Goal: Information Seeking & Learning: Find specific fact

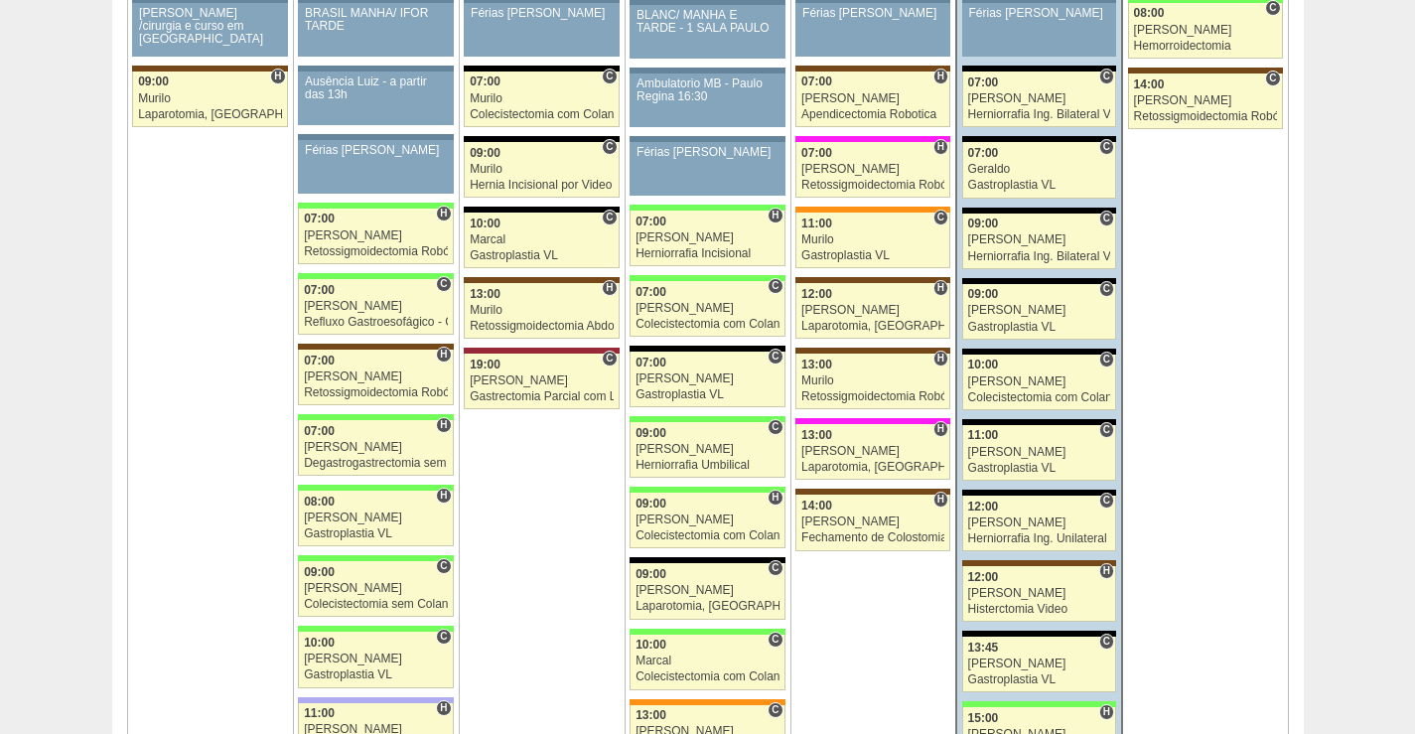
scroll to position [3271, 0]
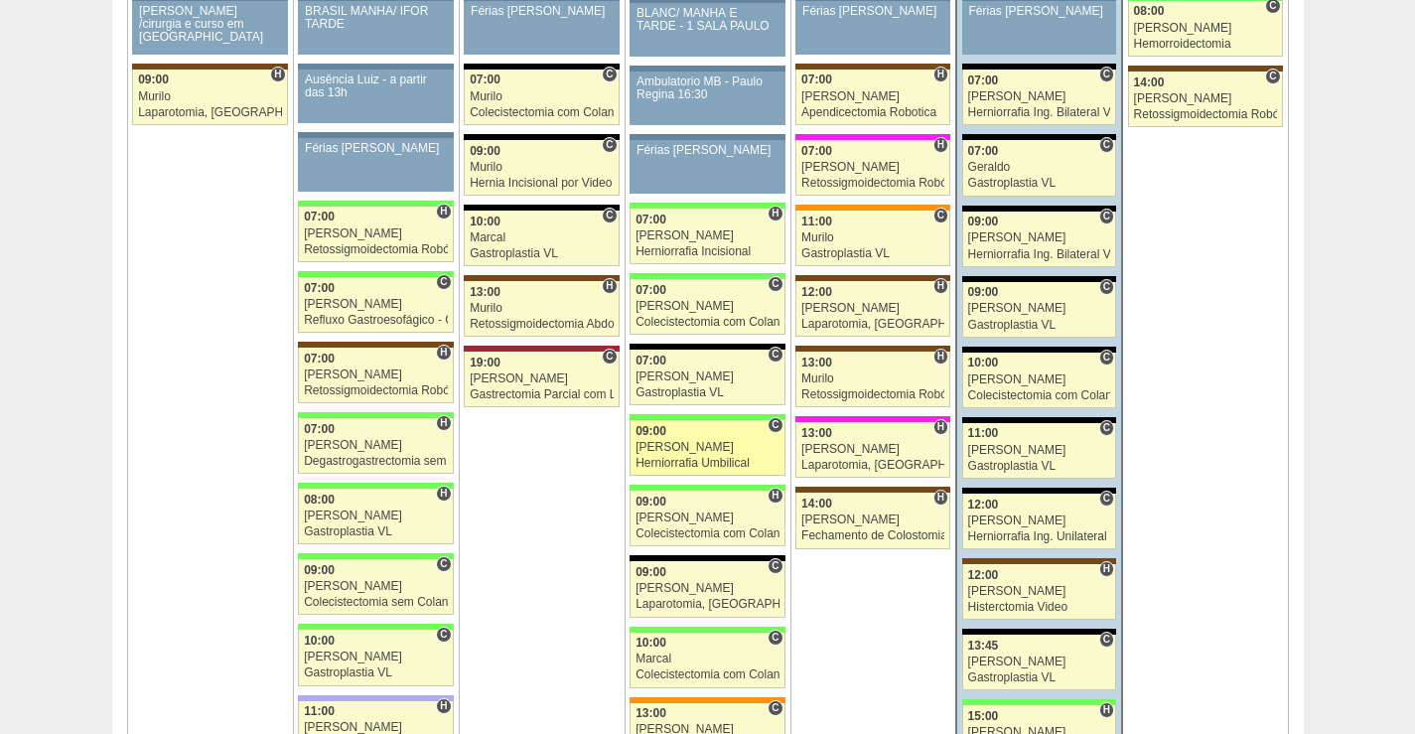
click at [732, 438] on link "87443 Felipe Rossi C 09:00 Felipe Rossi Herniorrafia Umbilical Hospital Brasil …" at bounding box center [707, 448] width 155 height 56
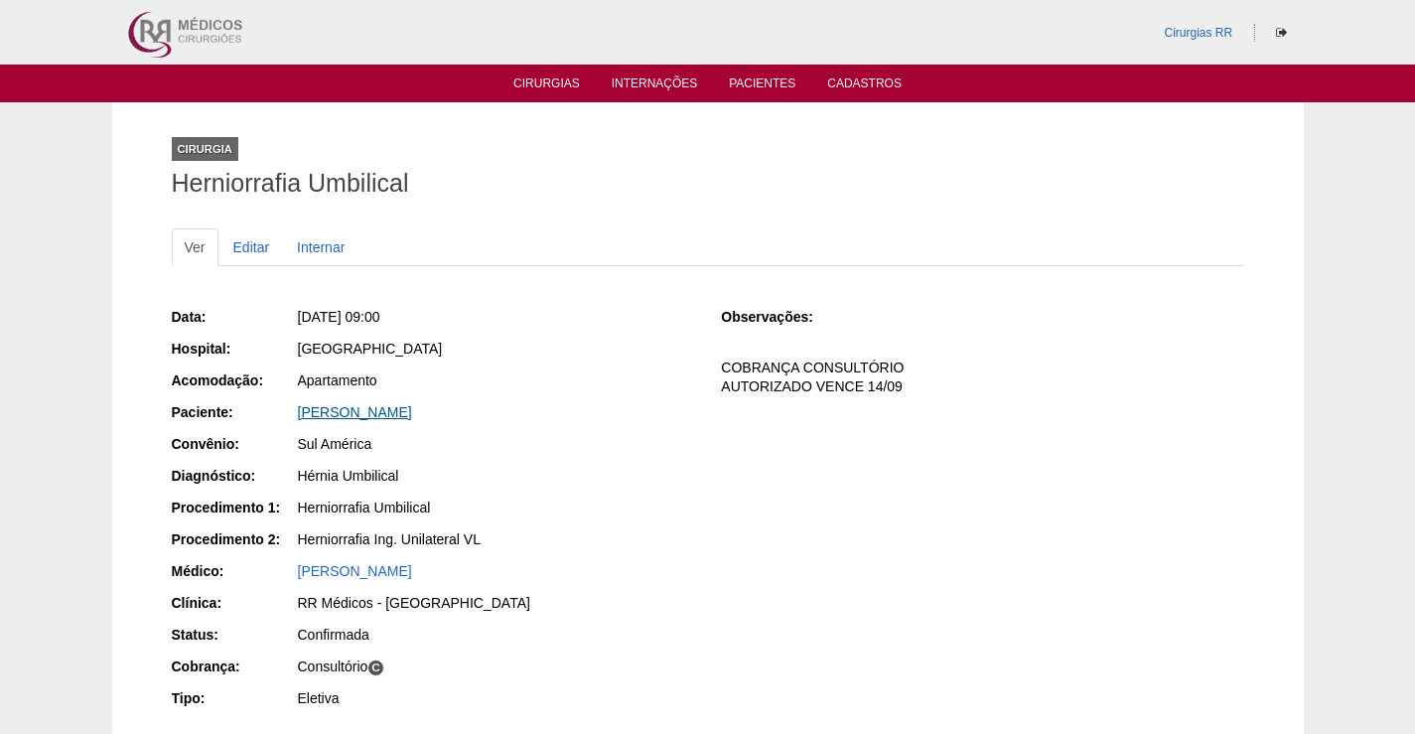
click at [412, 410] on link "[PERSON_NAME]" at bounding box center [355, 412] width 114 height 16
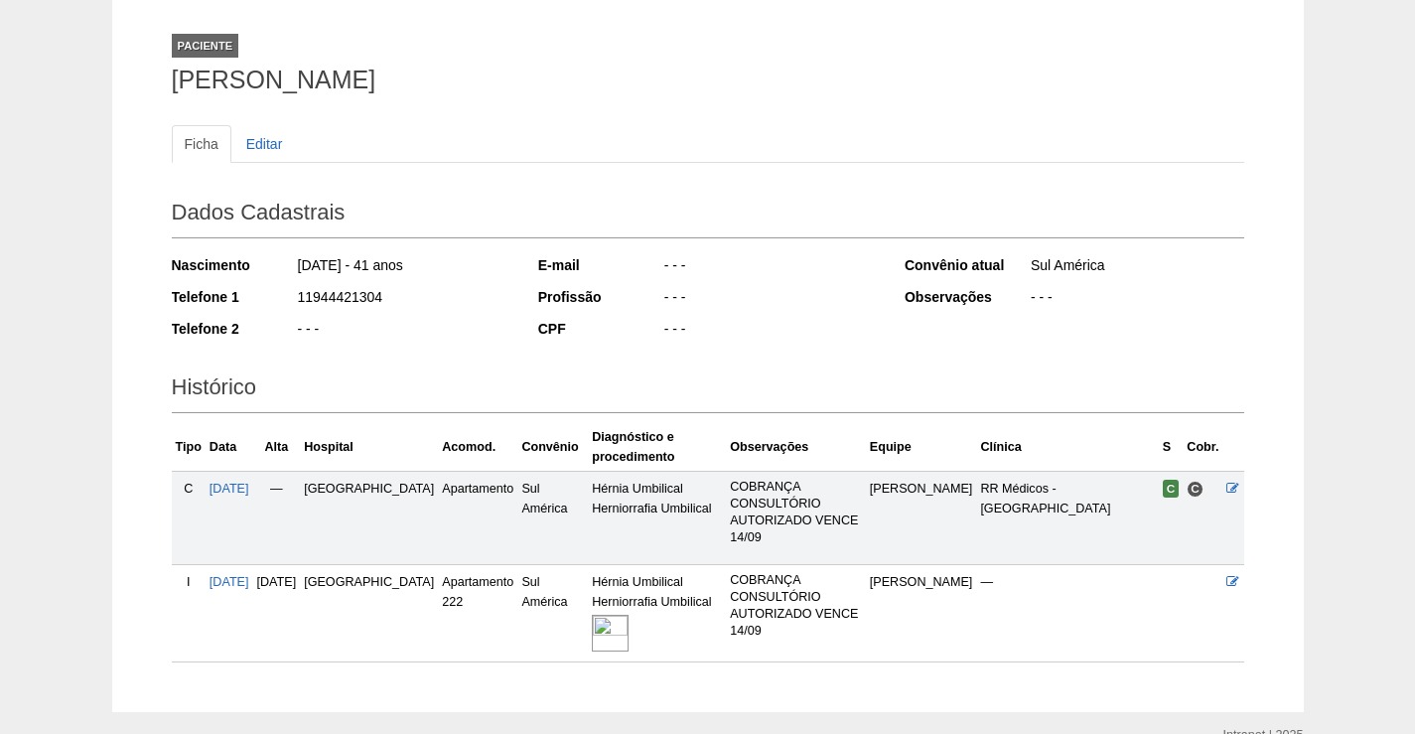
scroll to position [202, 0]
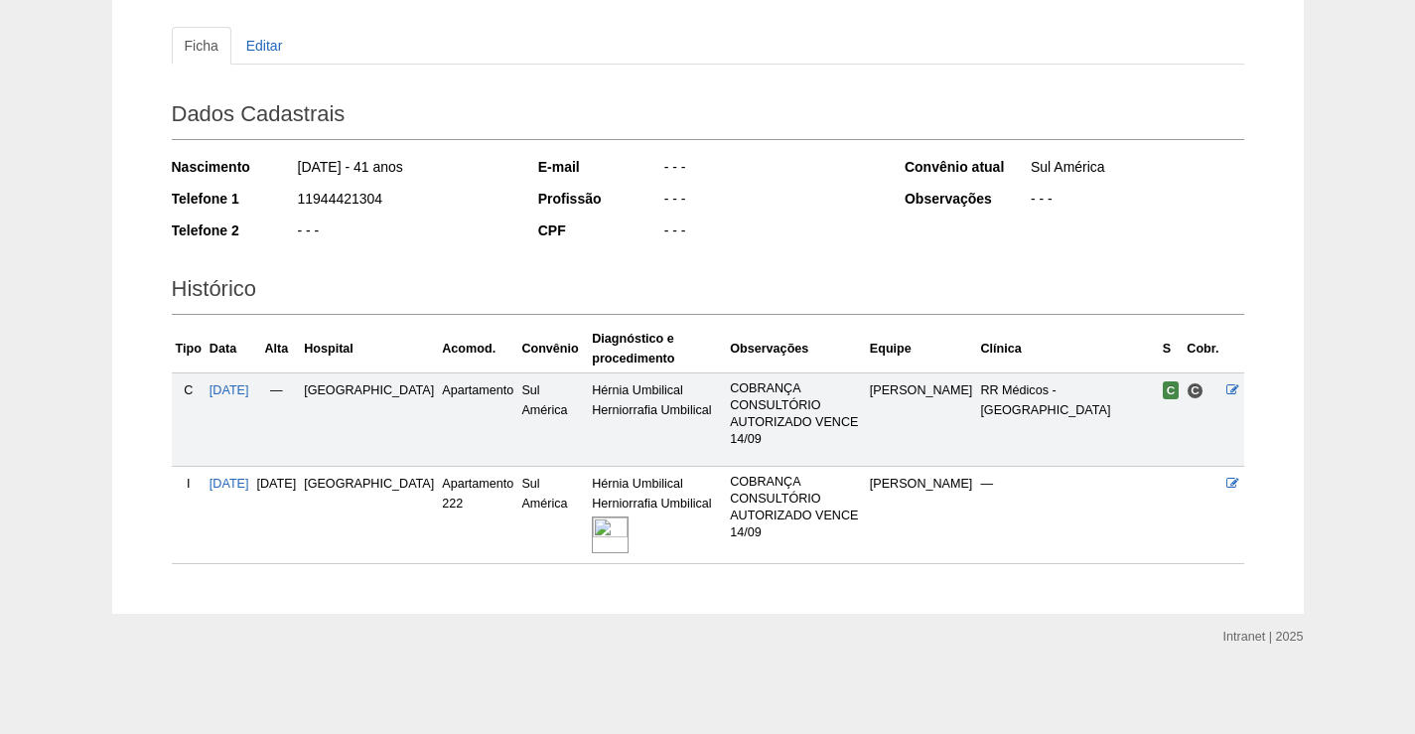
click at [592, 518] on img at bounding box center [610, 534] width 37 height 37
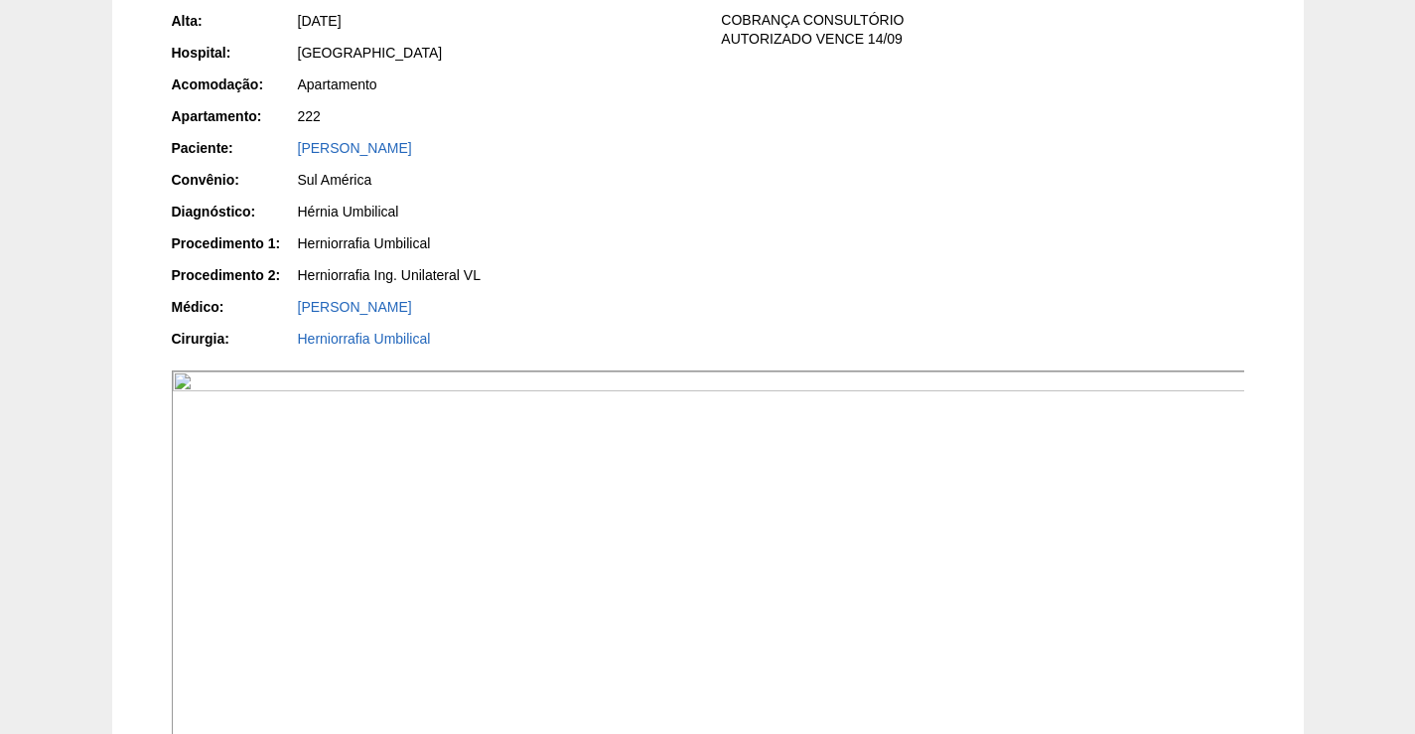
scroll to position [596, 0]
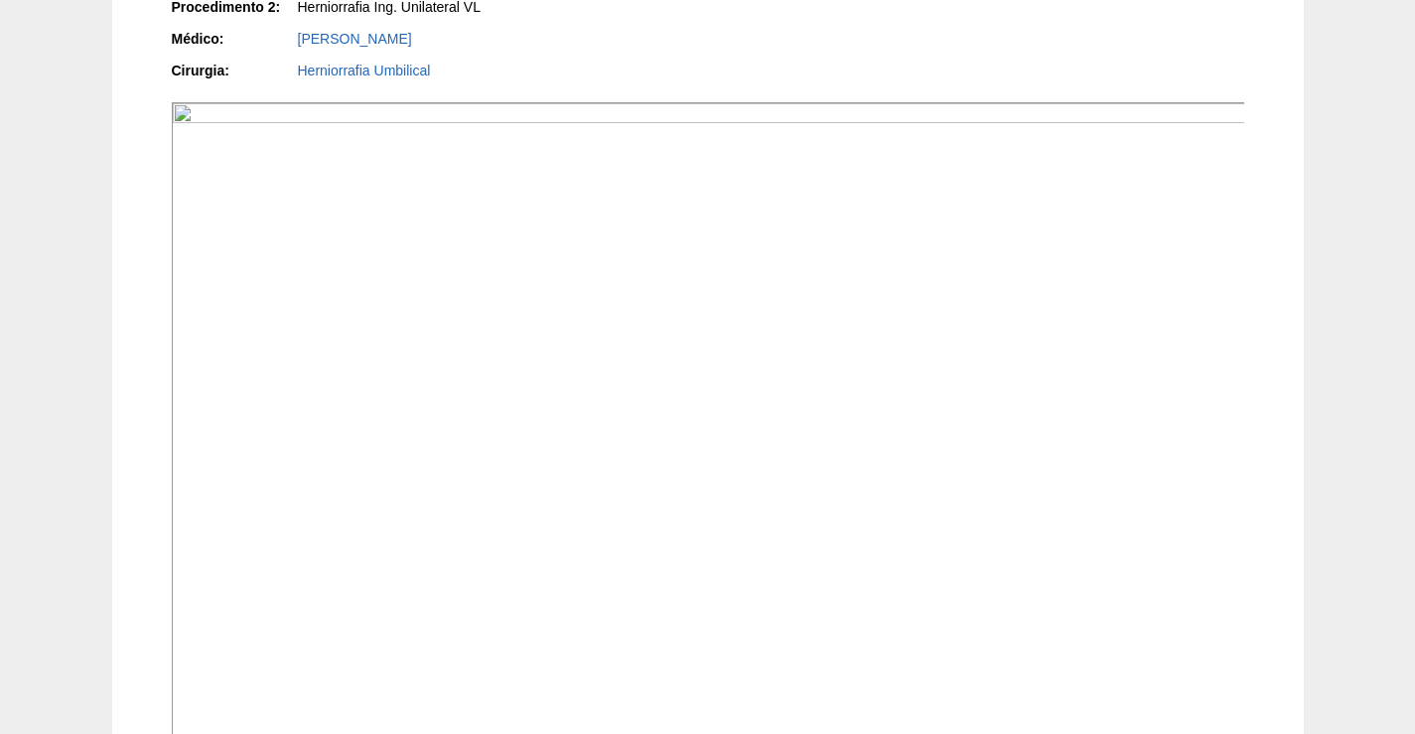
click at [642, 446] on img at bounding box center [709, 505] width 1074 height 806
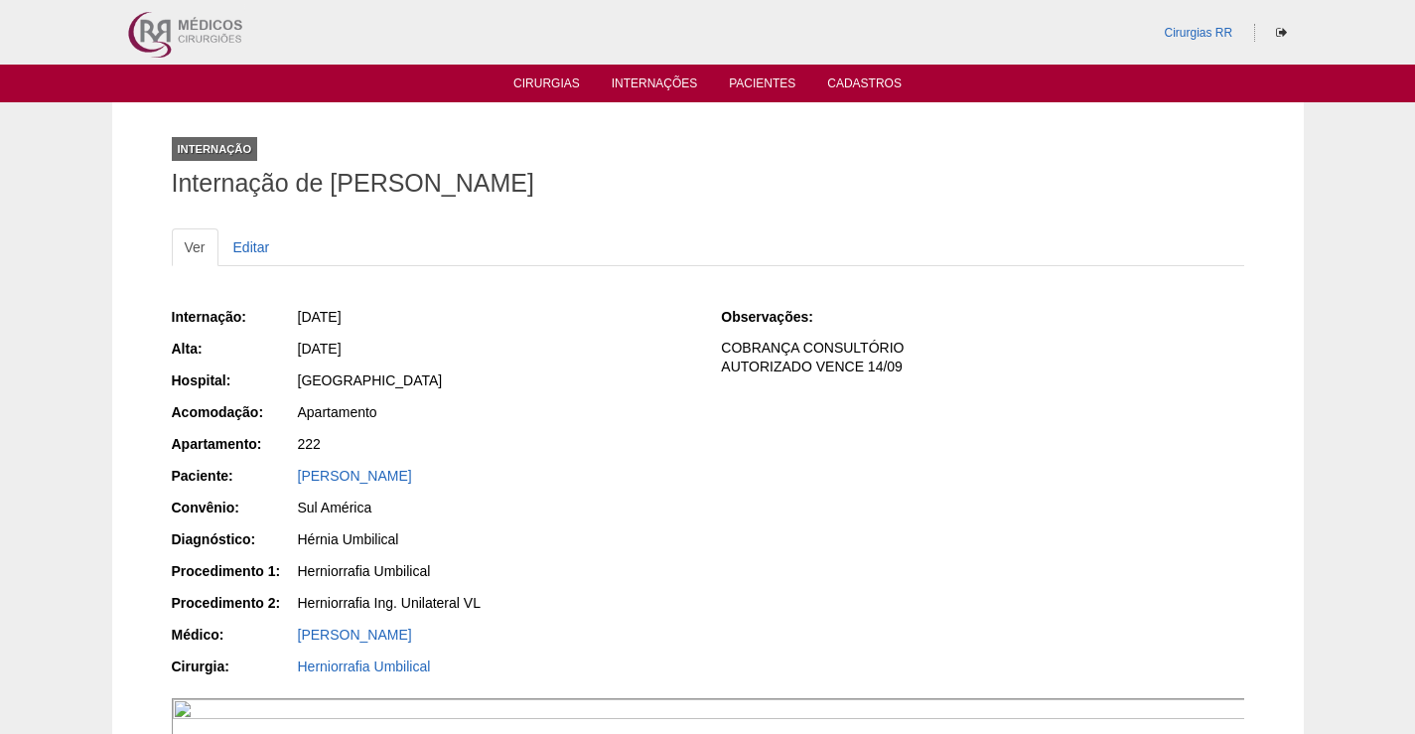
drag, startPoint x: 509, startPoint y: 469, endPoint x: 273, endPoint y: 464, distance: 236.4
click at [273, 464] on div "Internação: 20/08/2025 Alta: 21/08/2025 Hospital: Brasil Acomodação: Apartament…" at bounding box center [433, 494] width 522 height 388
copy link "[PERSON_NAME]"
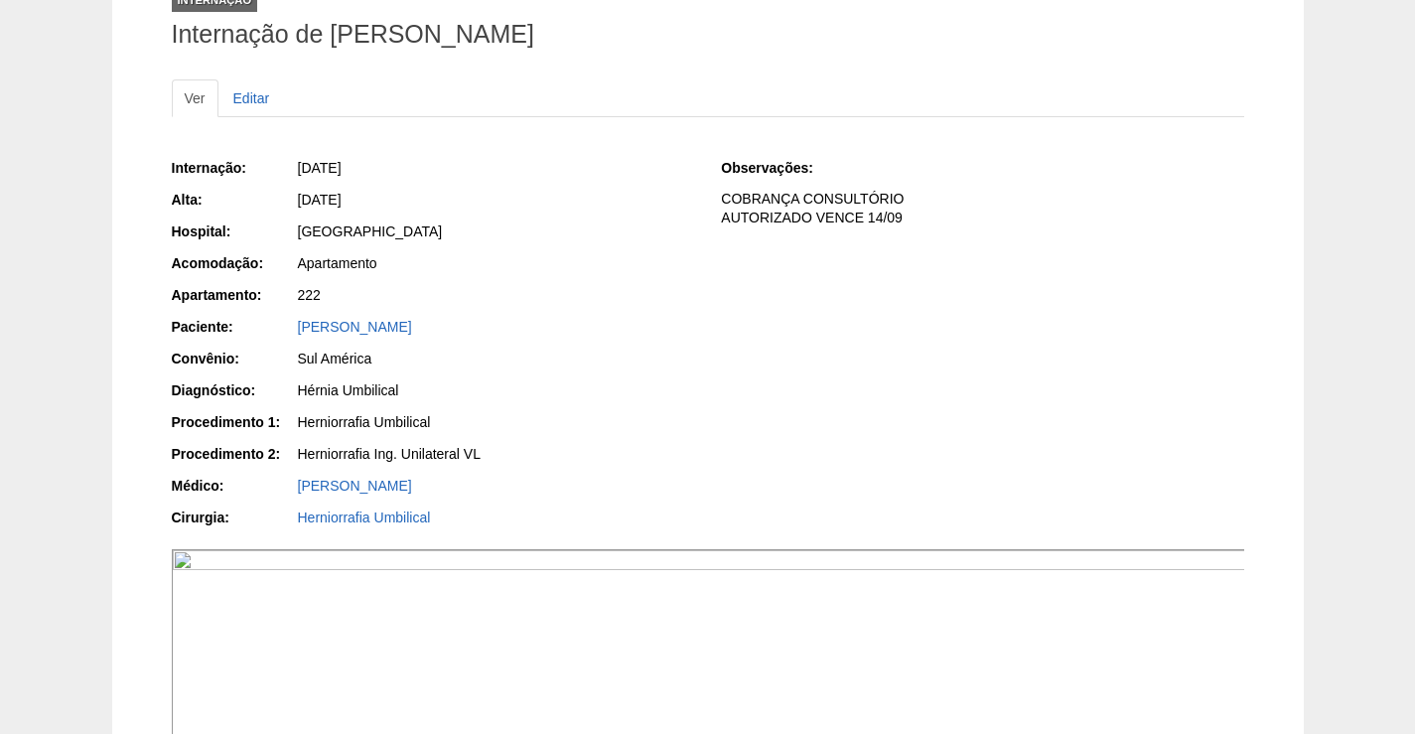
scroll to position [99, 0]
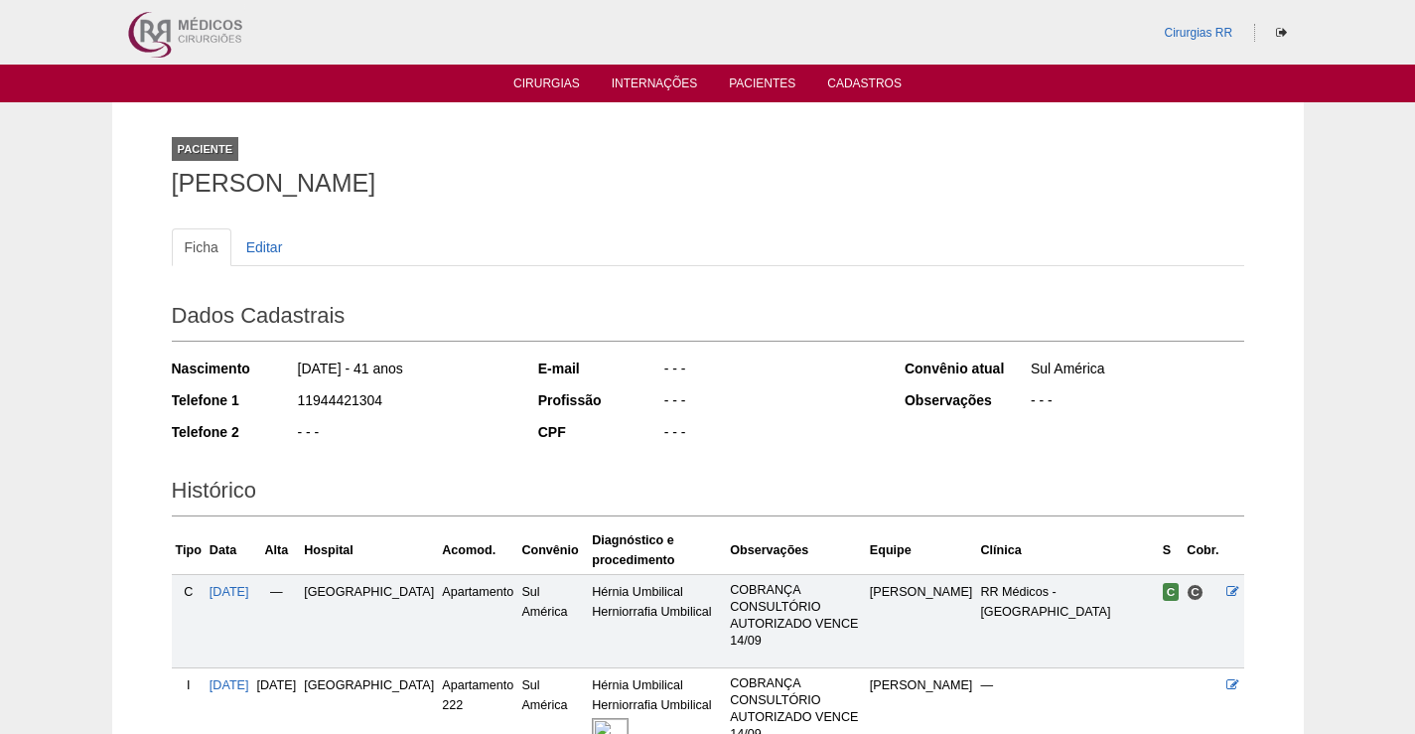
scroll to position [202, 0]
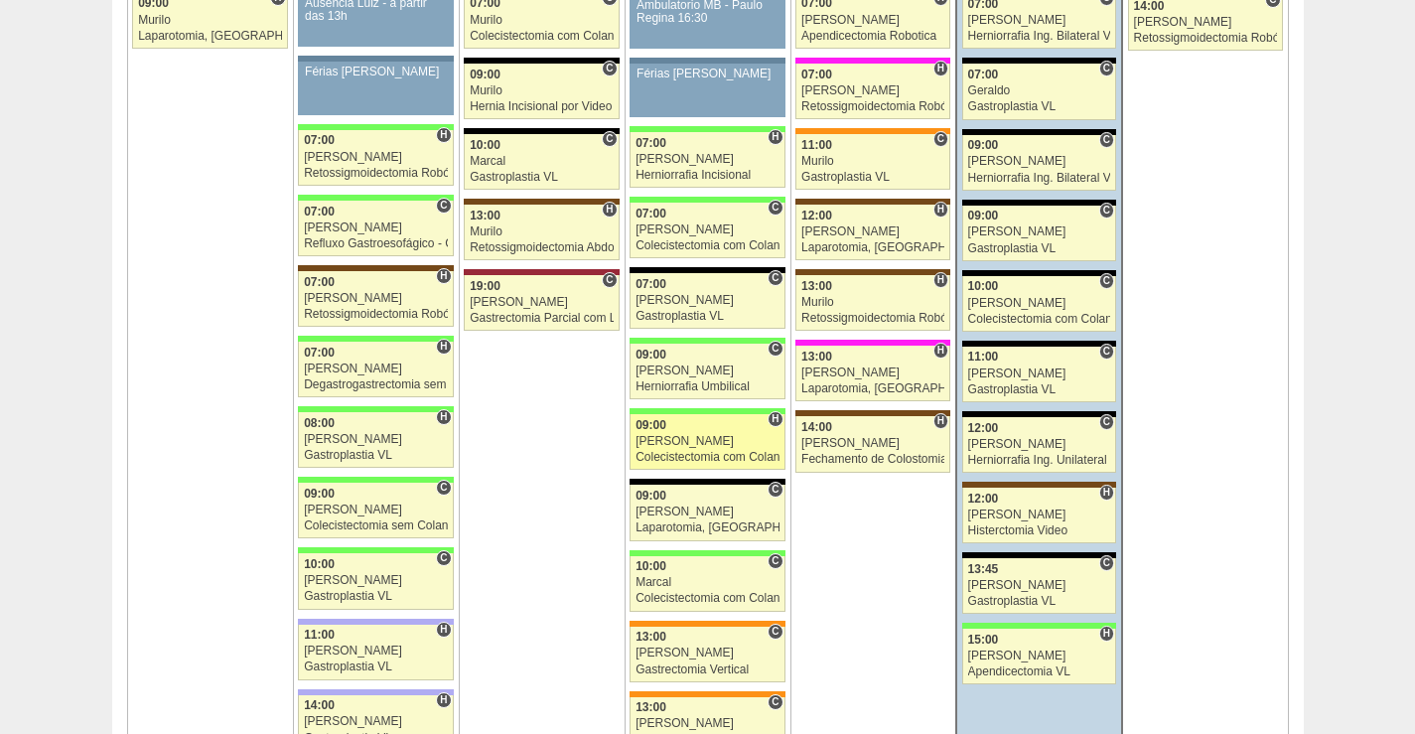
scroll to position [3370, 0]
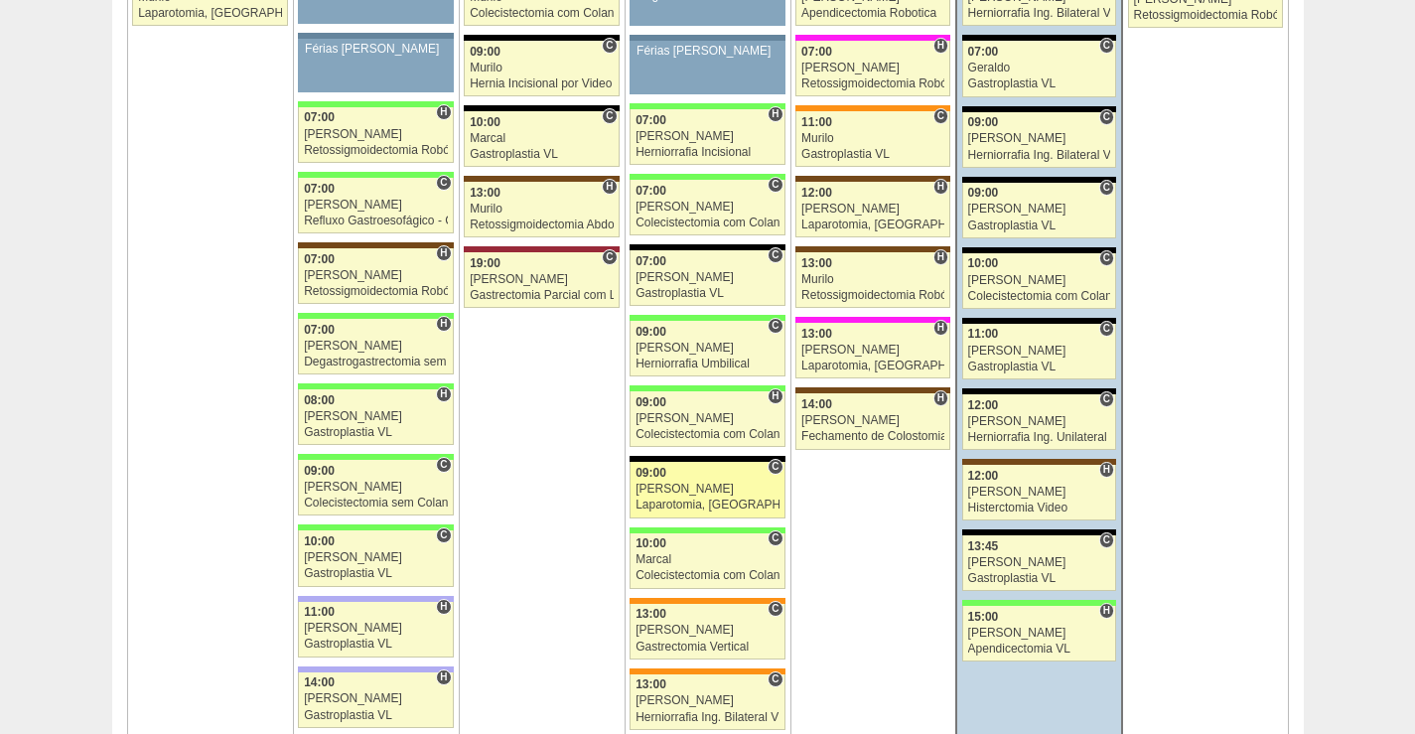
click at [722, 489] on div "Paulo Regina" at bounding box center [707, 489] width 144 height 13
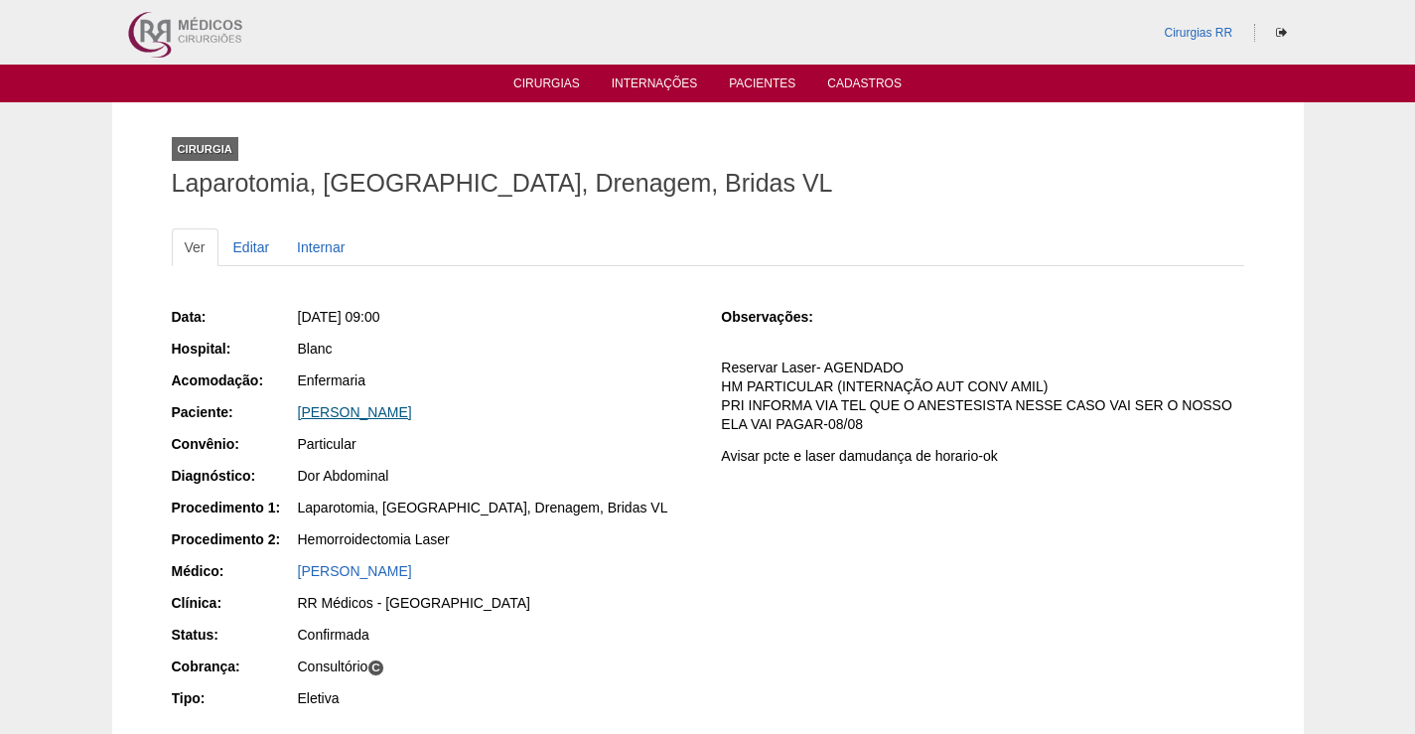
click at [362, 406] on link "[PERSON_NAME]" at bounding box center [355, 412] width 114 height 16
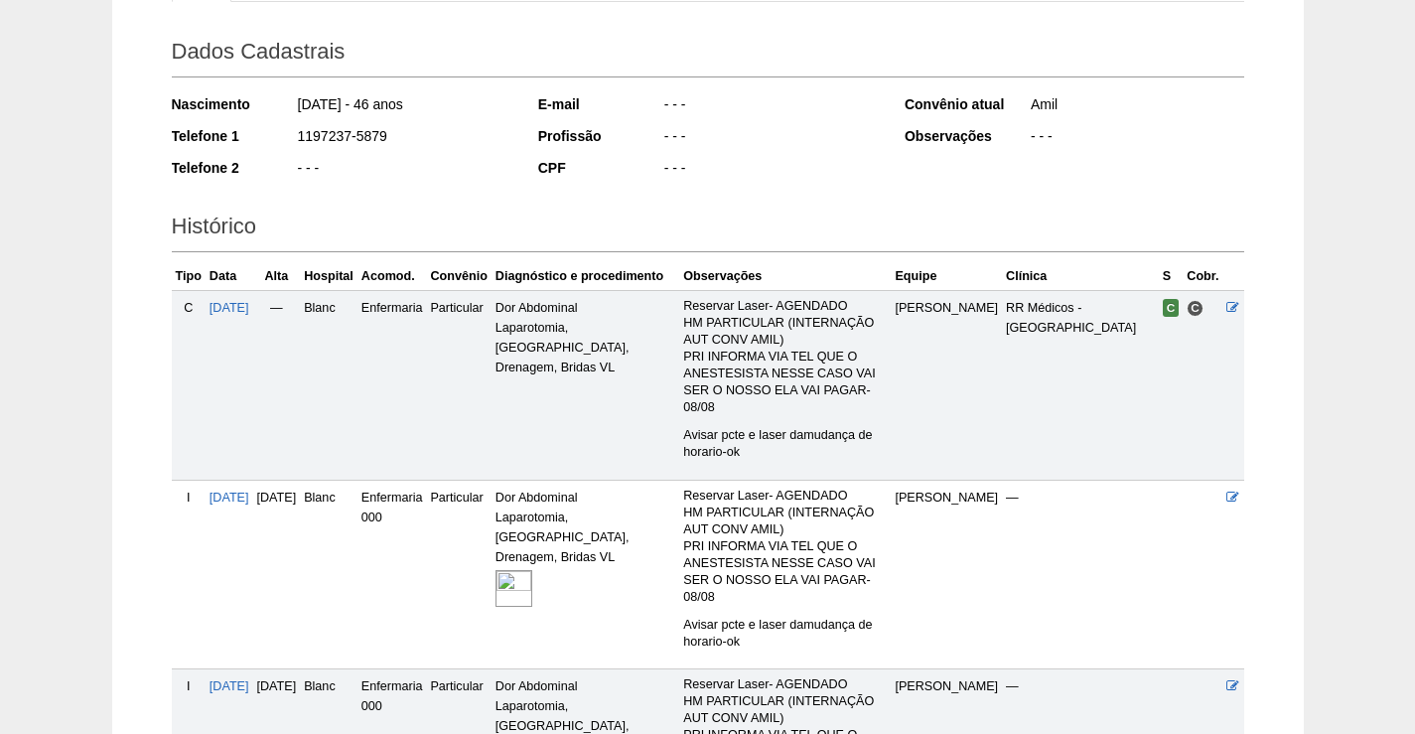
scroll to position [478, 0]
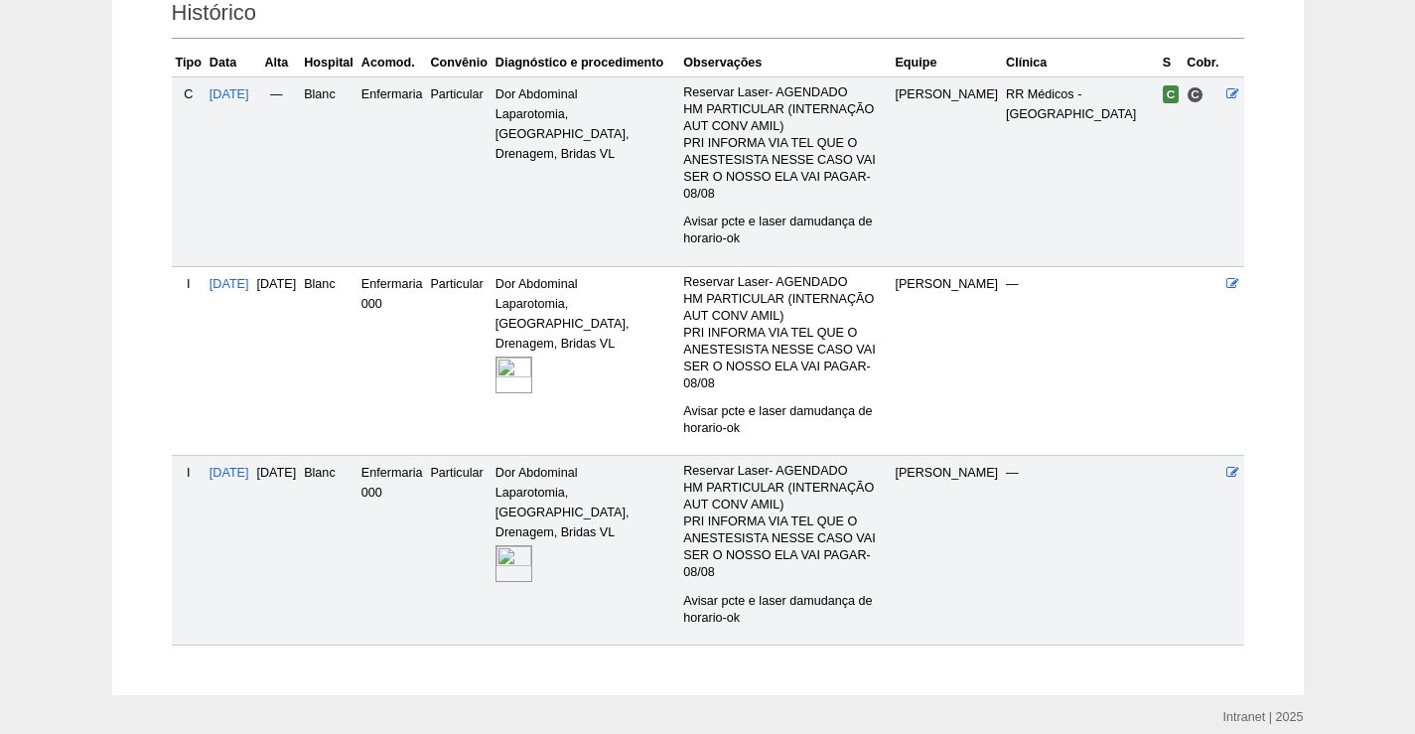
click at [532, 356] on img at bounding box center [513, 374] width 37 height 37
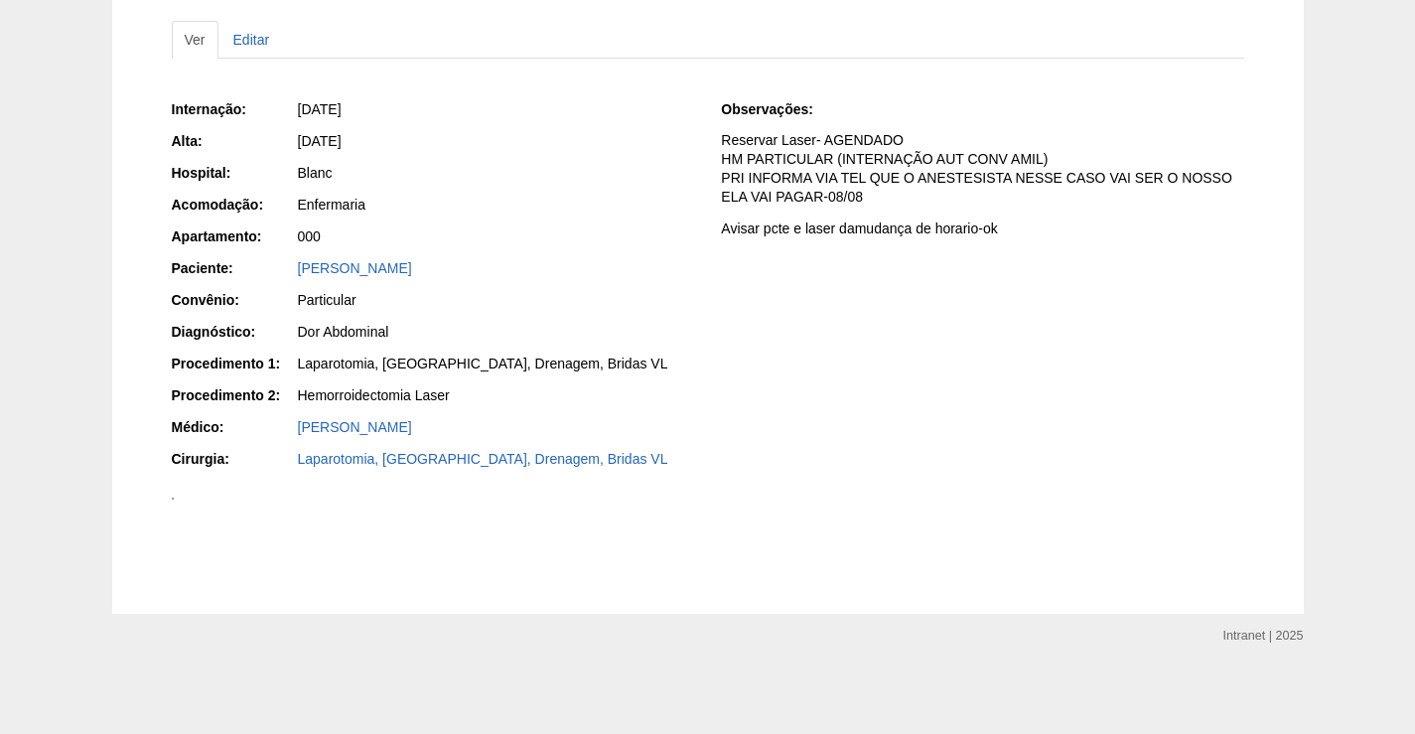
scroll to position [894, 0]
click at [174, 497] on img at bounding box center [173, 498] width 2 height 2
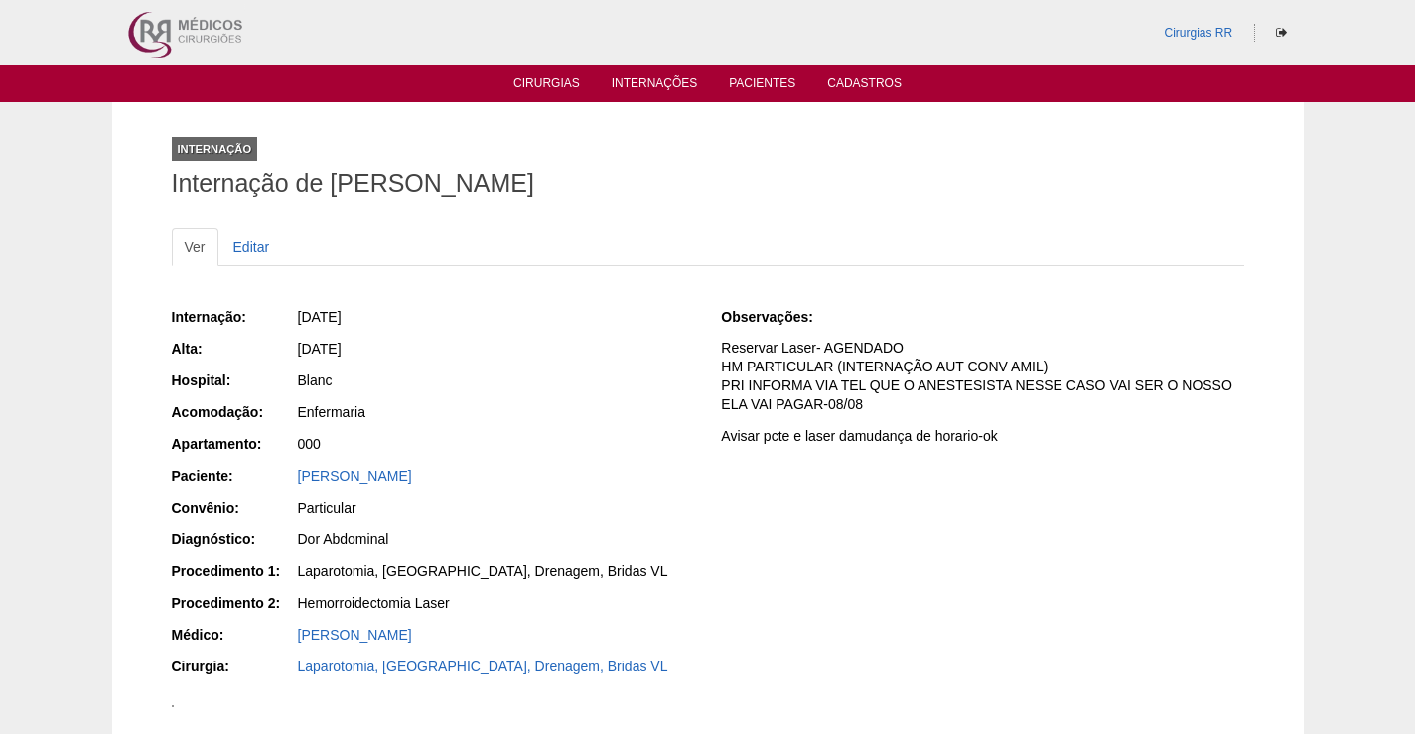
scroll to position [894, 0]
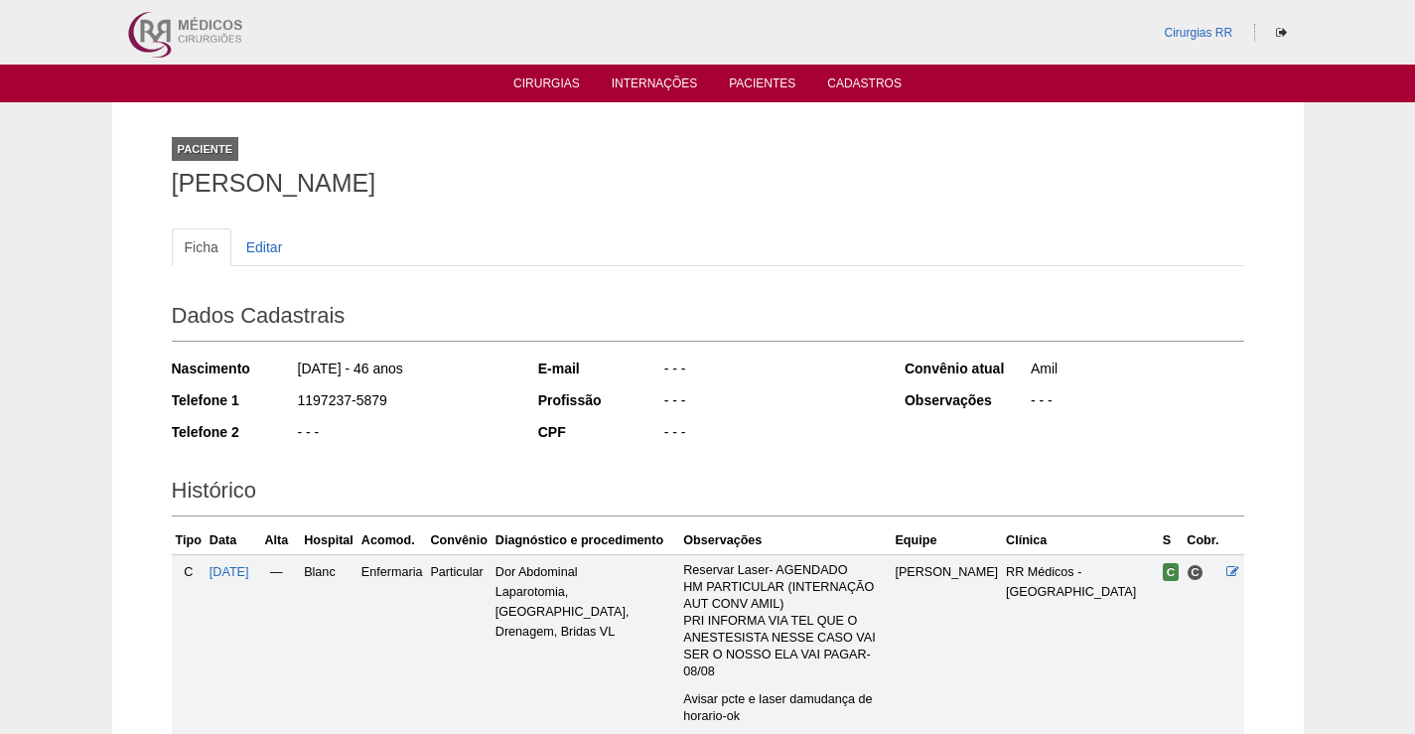
scroll to position [471, 0]
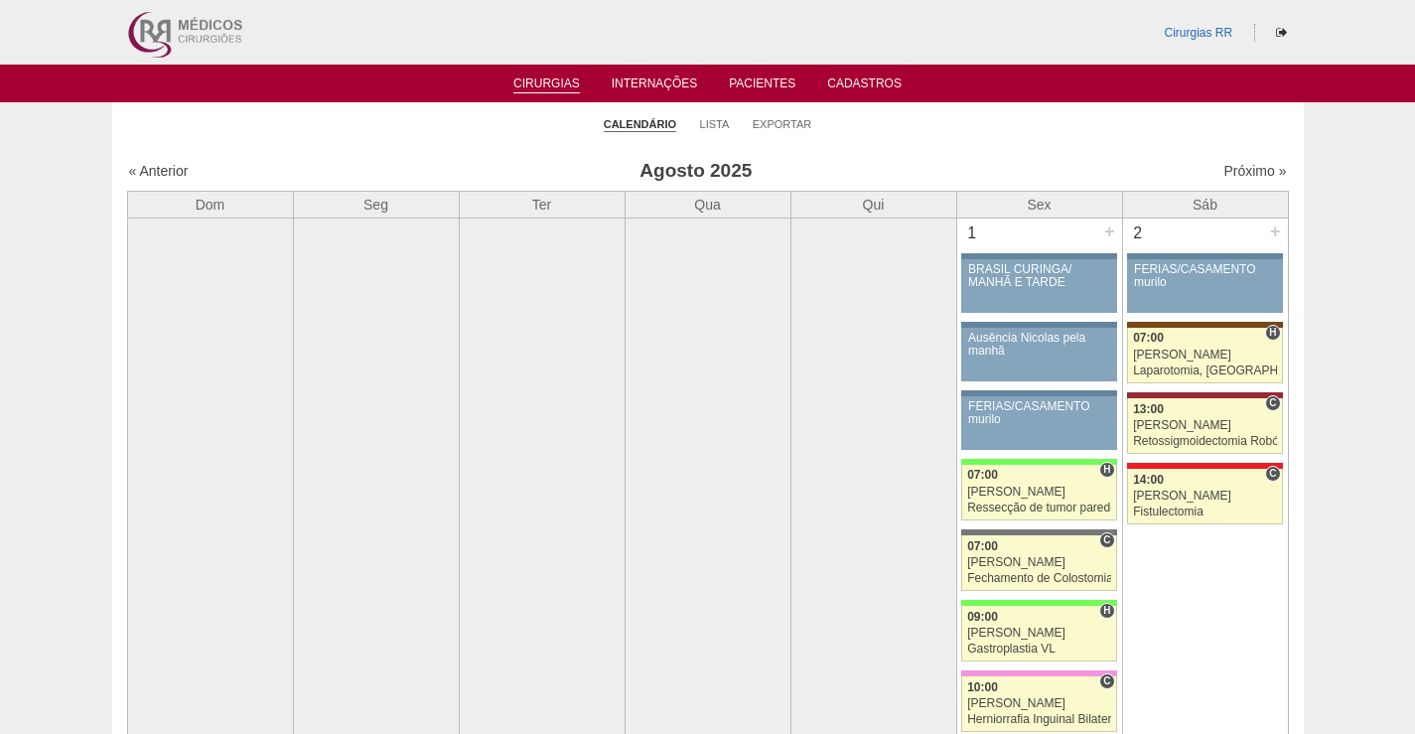
scroll to position [3371, 0]
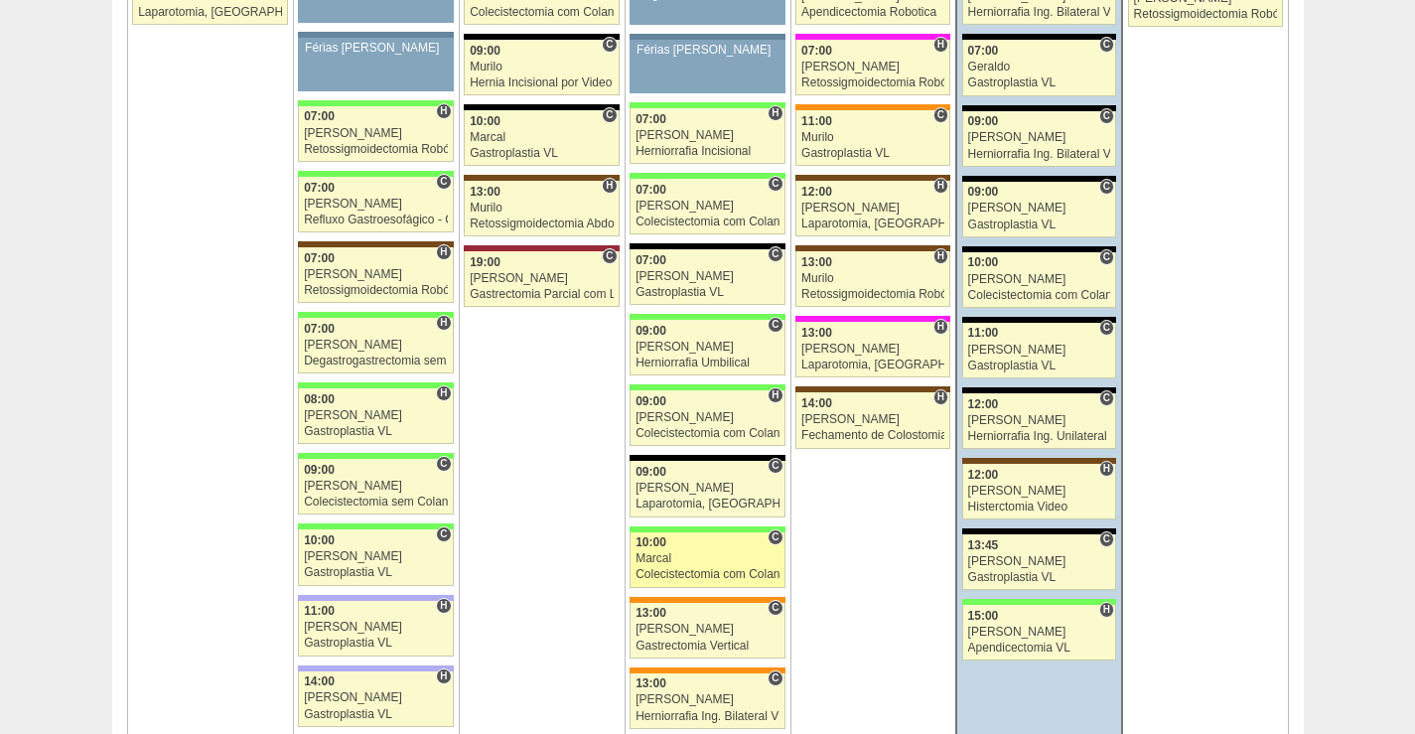
click at [713, 556] on div "Marcal" at bounding box center [707, 558] width 144 height 13
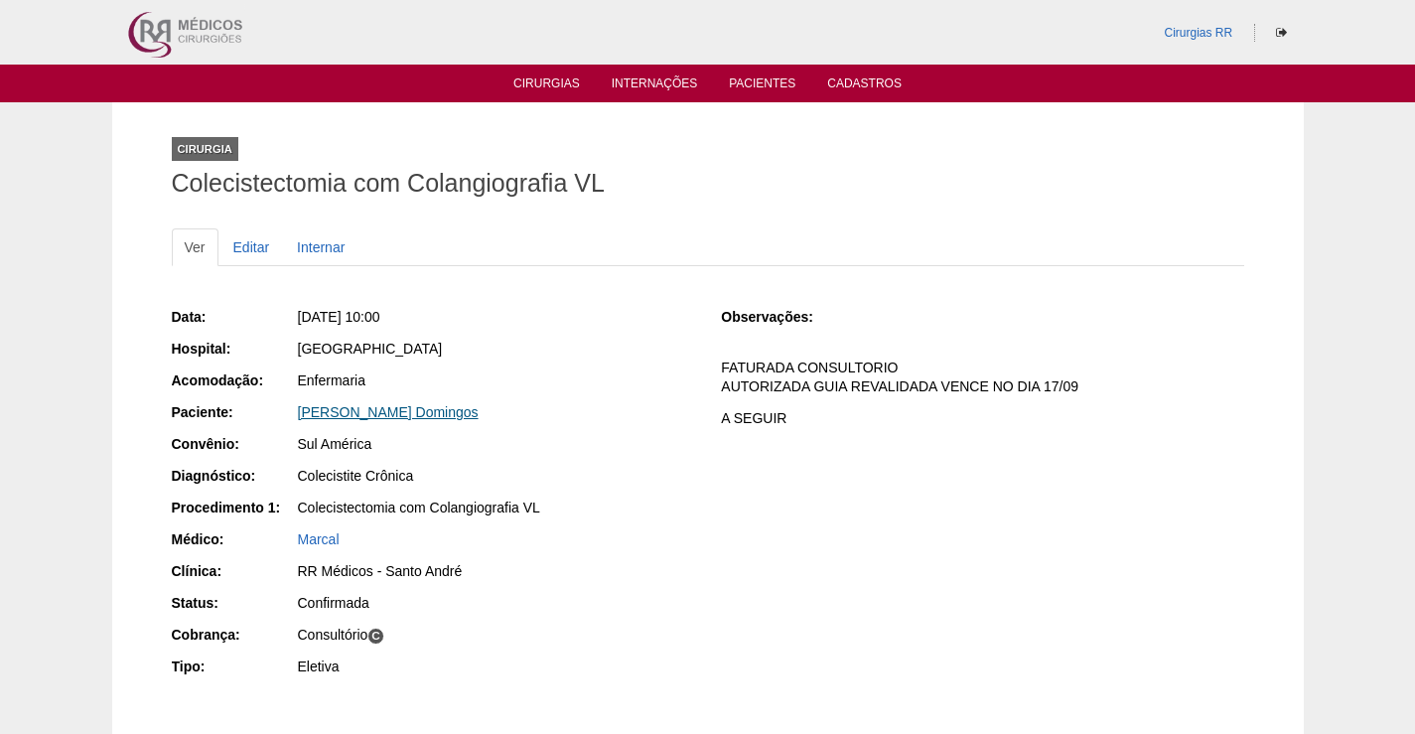
click at [398, 410] on link "[PERSON_NAME] Domingos" at bounding box center [388, 412] width 181 height 16
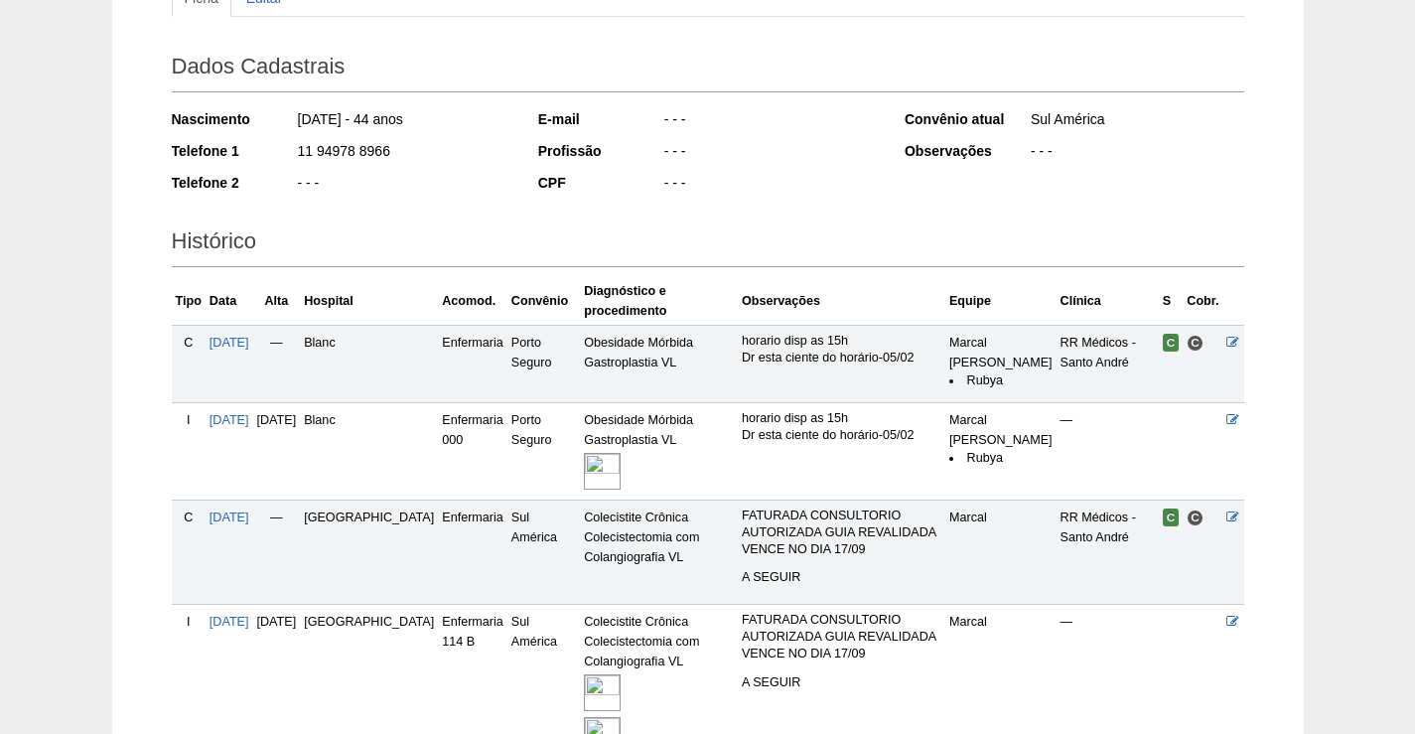
scroll to position [448, 0]
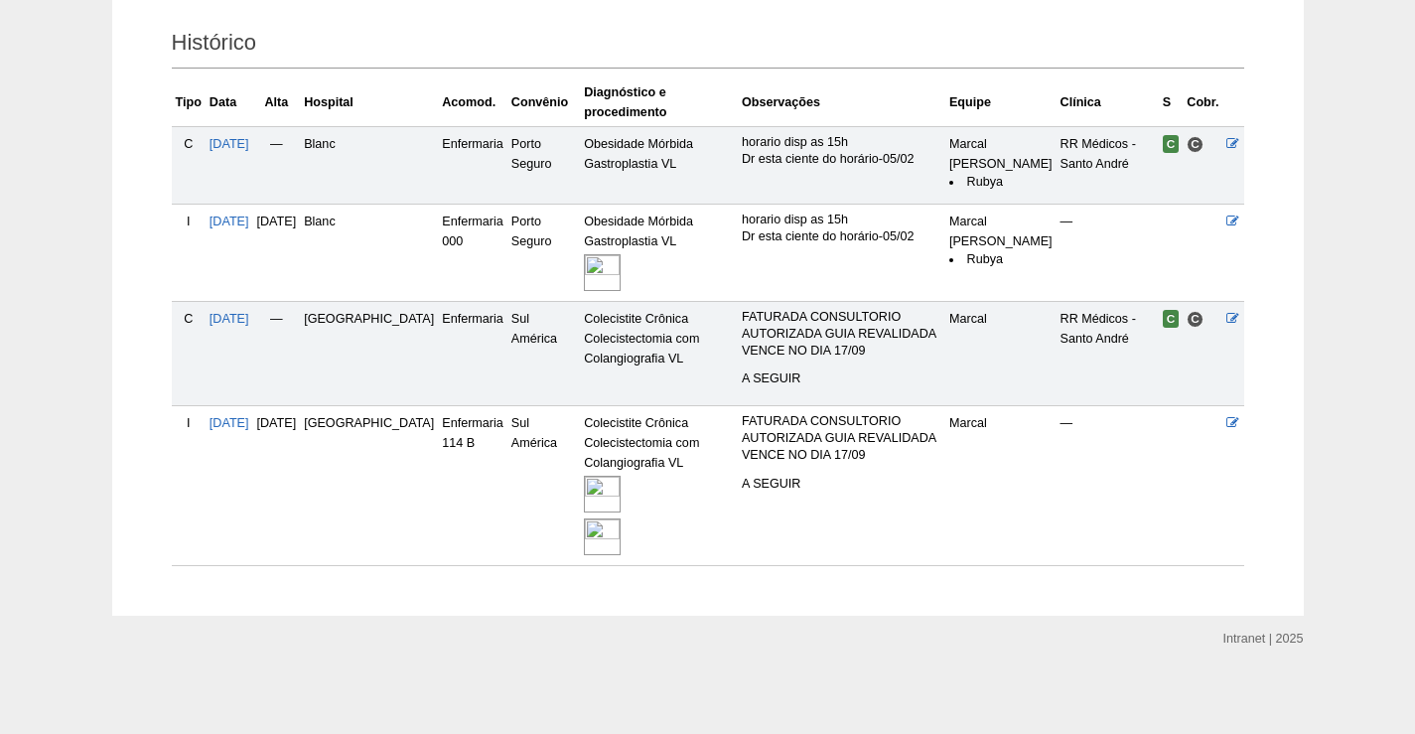
click at [584, 490] on img at bounding box center [602, 494] width 37 height 37
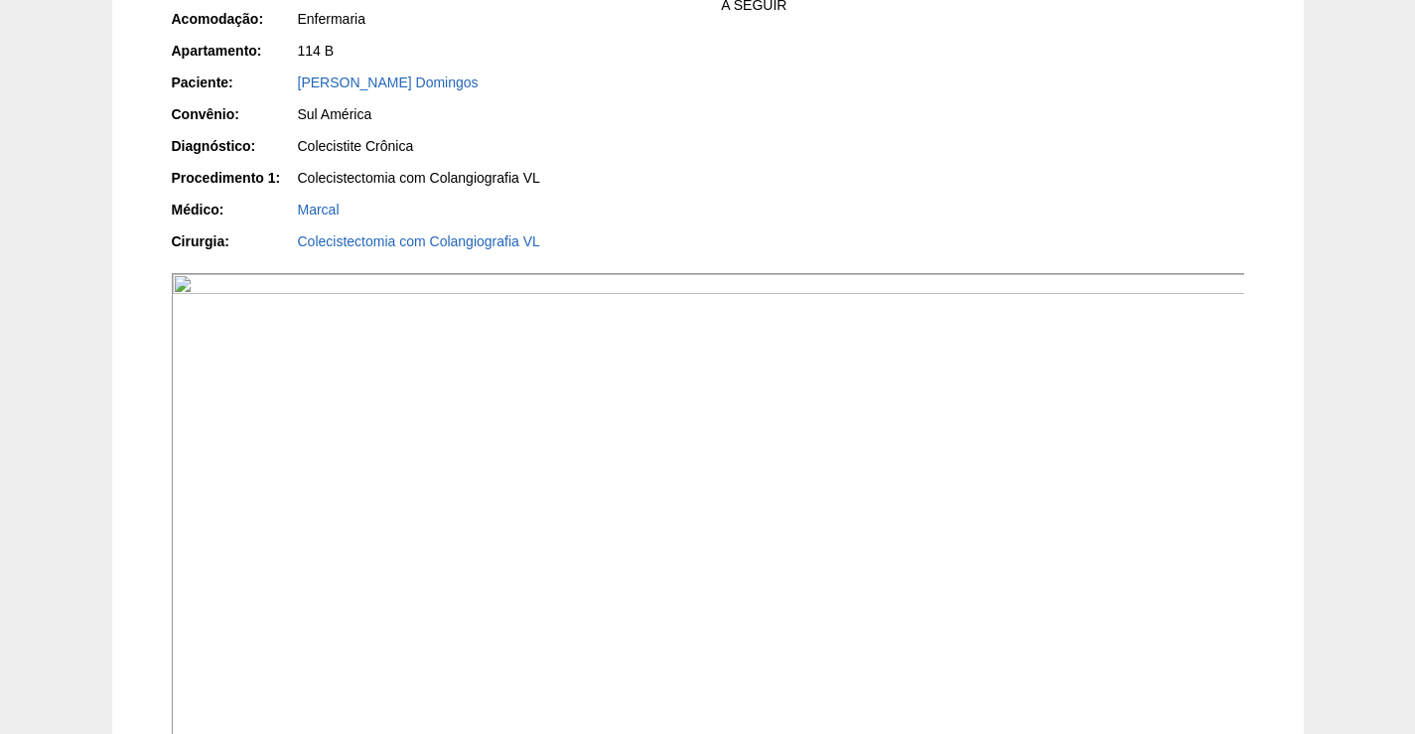
scroll to position [397, 0]
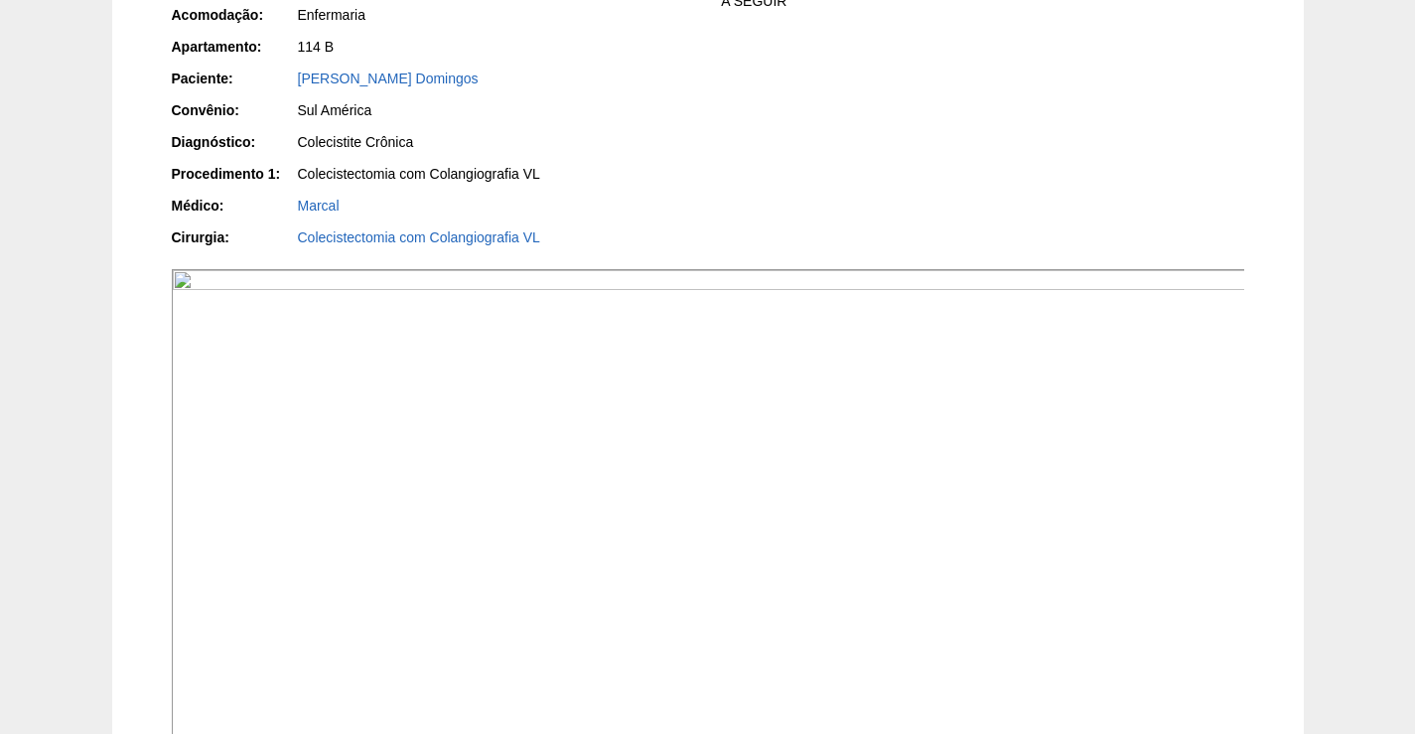
click at [979, 539] on img at bounding box center [709, 672] width 1074 height 806
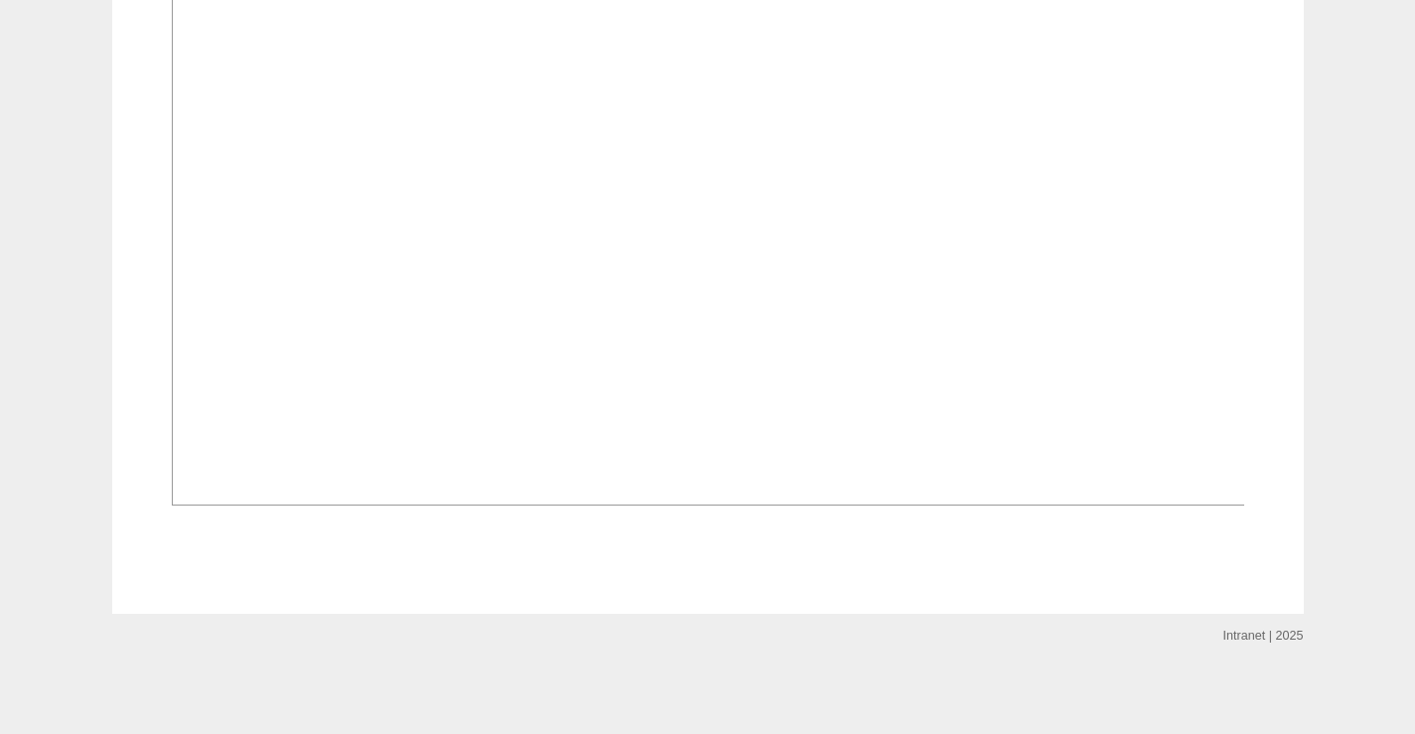
scroll to position [2085, 0]
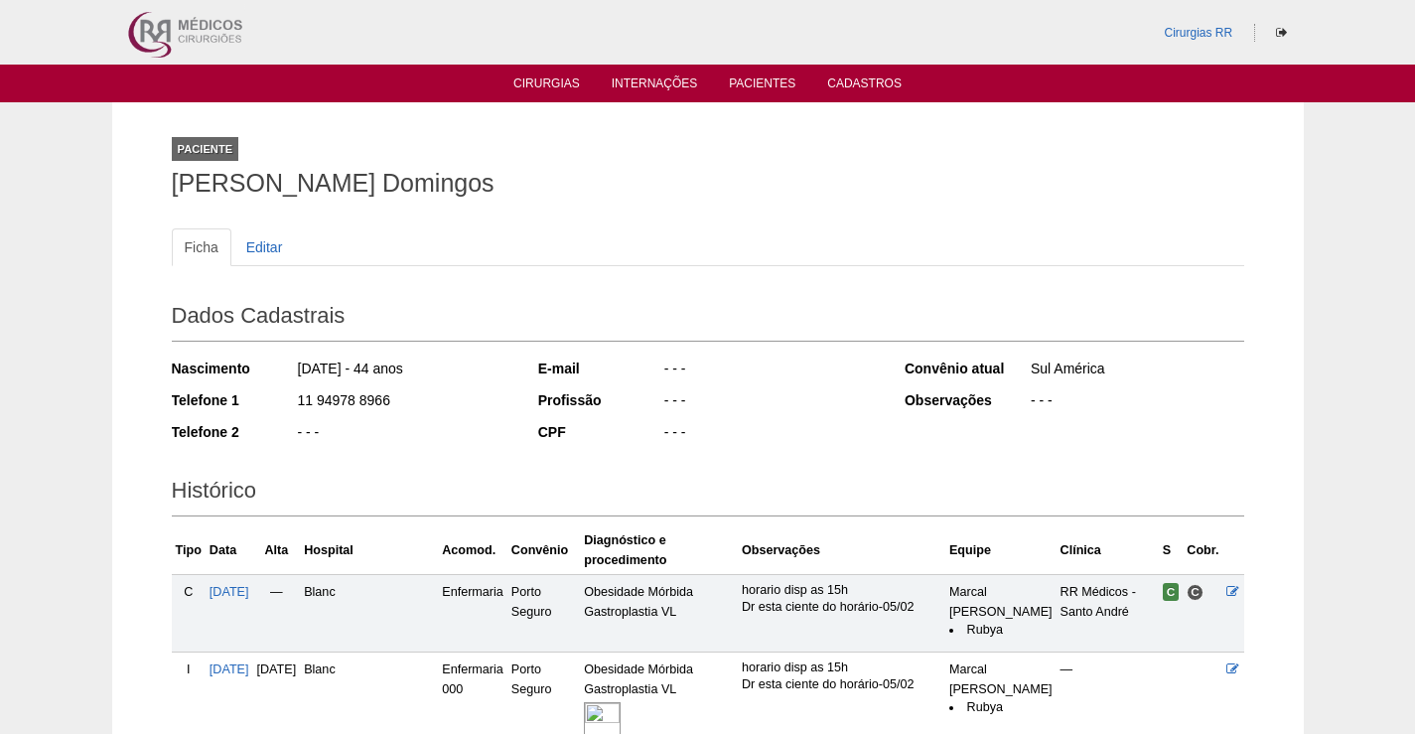
scroll to position [448, 0]
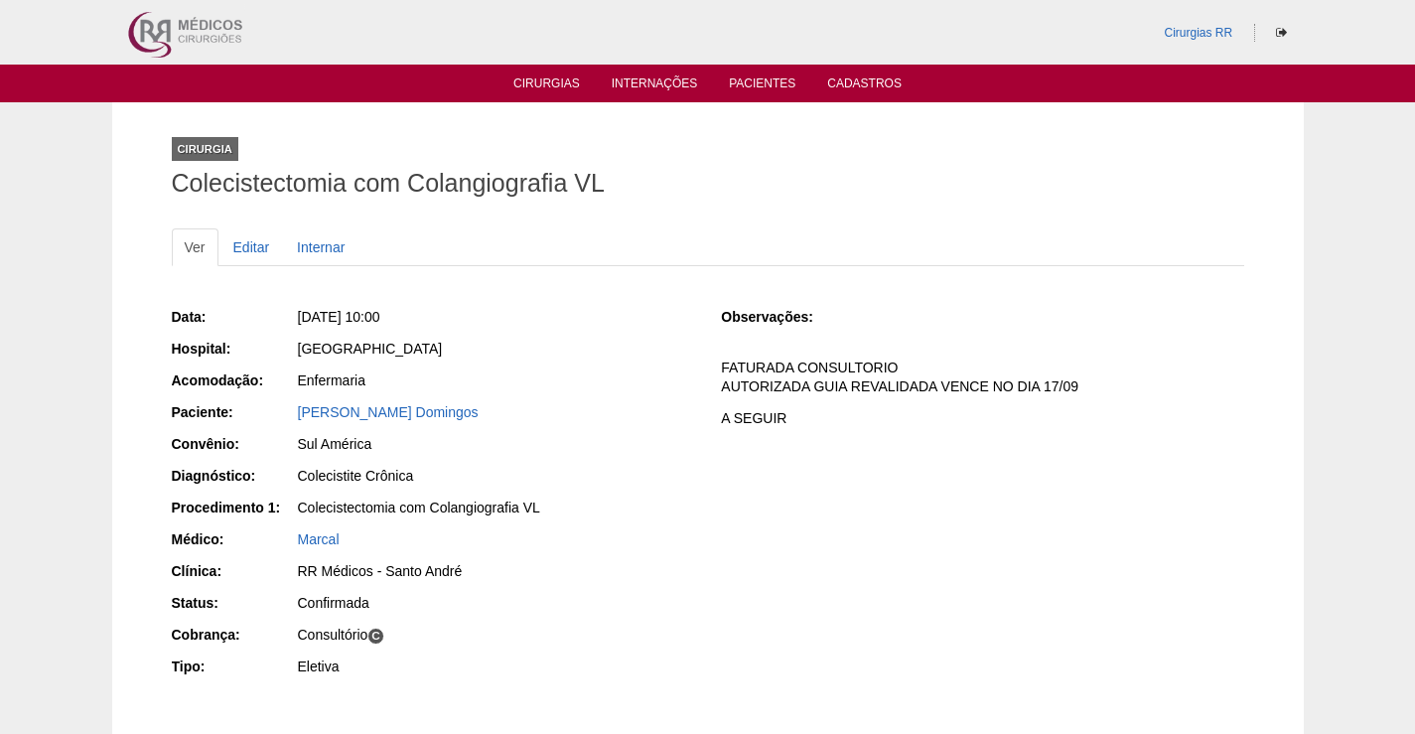
drag, startPoint x: 501, startPoint y: 415, endPoint x: 226, endPoint y: 404, distance: 275.3
click at [226, 404] on div "Paciente: Janaina Aparecida Domingos" at bounding box center [433, 414] width 522 height 25
drag, startPoint x: 529, startPoint y: 382, endPoint x: 504, endPoint y: 429, distance: 52.9
click at [529, 383] on div "Enfermaria" at bounding box center [496, 380] width 396 height 20
drag, startPoint x: 461, startPoint y: 406, endPoint x: 269, endPoint y: 395, distance: 191.9
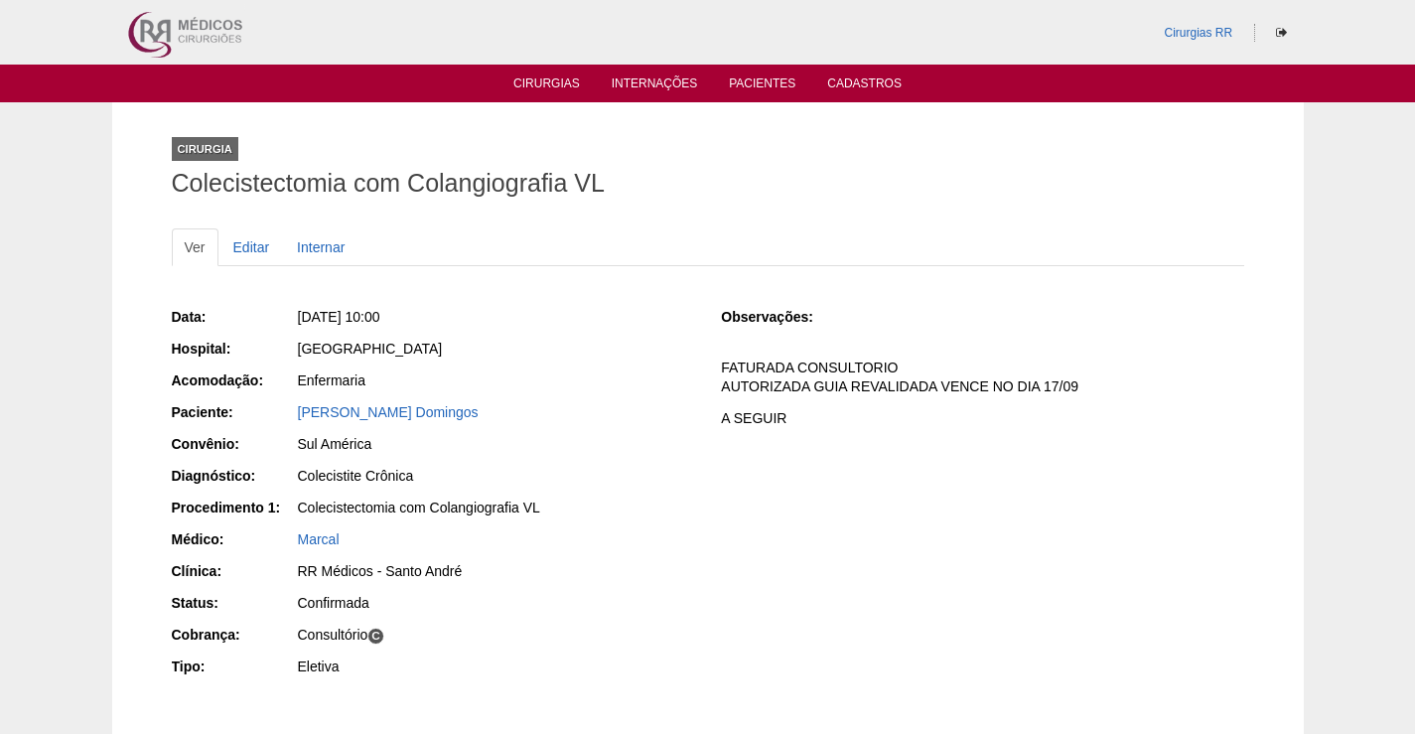
click at [269, 395] on div "Data: Qua, 20/08/2025 - 10:00 Hospital: Brasil Acomodação: Enfermaria Paciente:…" at bounding box center [433, 494] width 522 height 388
copy link "Janaina Aparecida Domingos"
click at [625, 351] on div "Brasil" at bounding box center [496, 349] width 396 height 20
drag, startPoint x: 501, startPoint y: 407, endPoint x: 252, endPoint y: 420, distance: 249.6
click at [252, 420] on div "Paciente: Janaina Aparecida Domingos" at bounding box center [433, 414] width 522 height 25
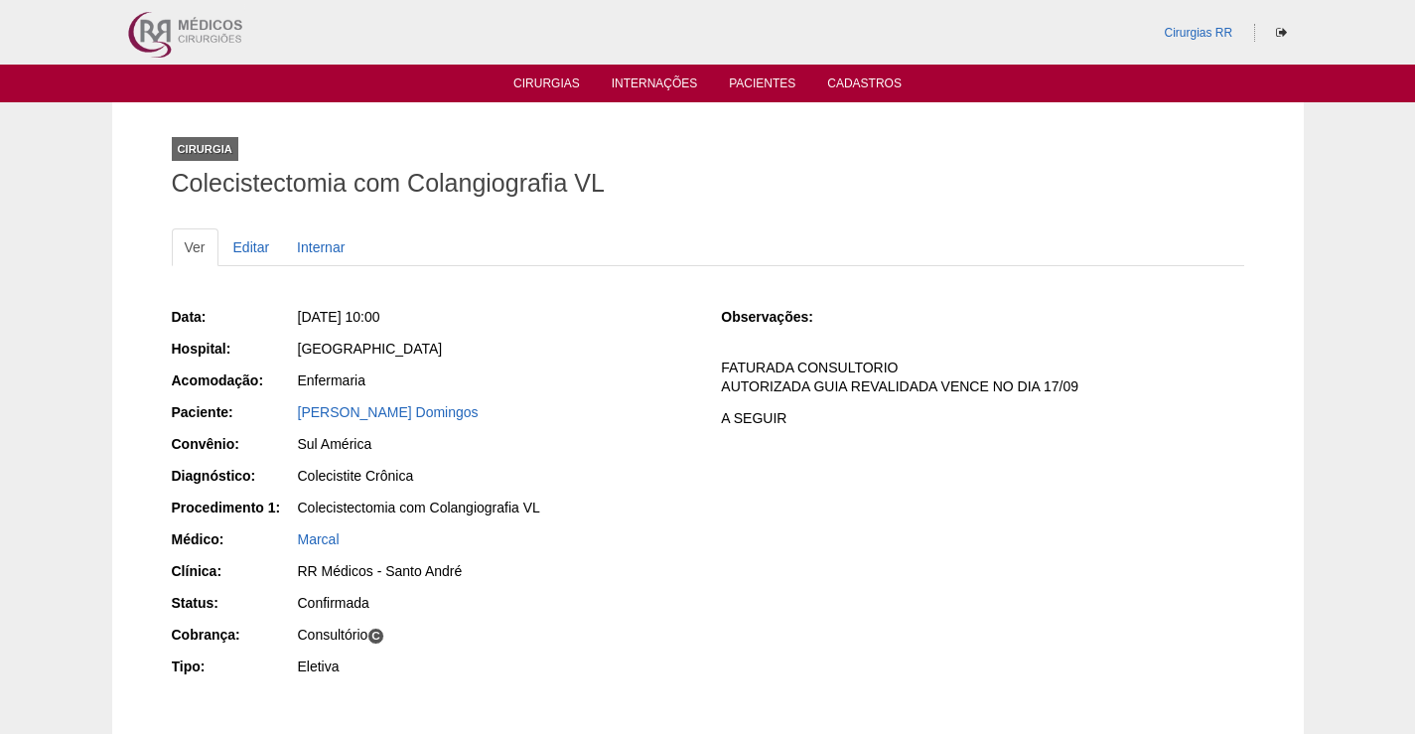
copy div "Paciente: Janaina Aparecida Domingos"
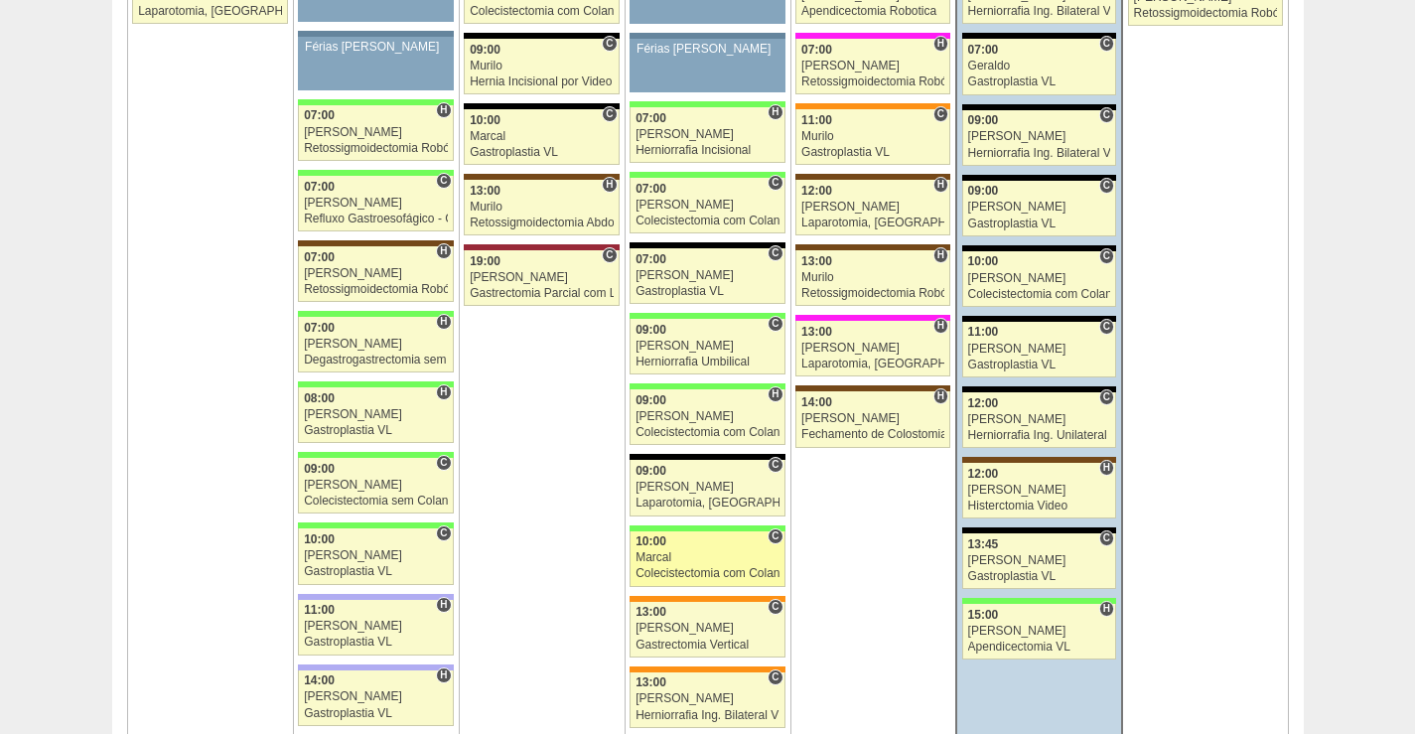
scroll to position [3471, 0]
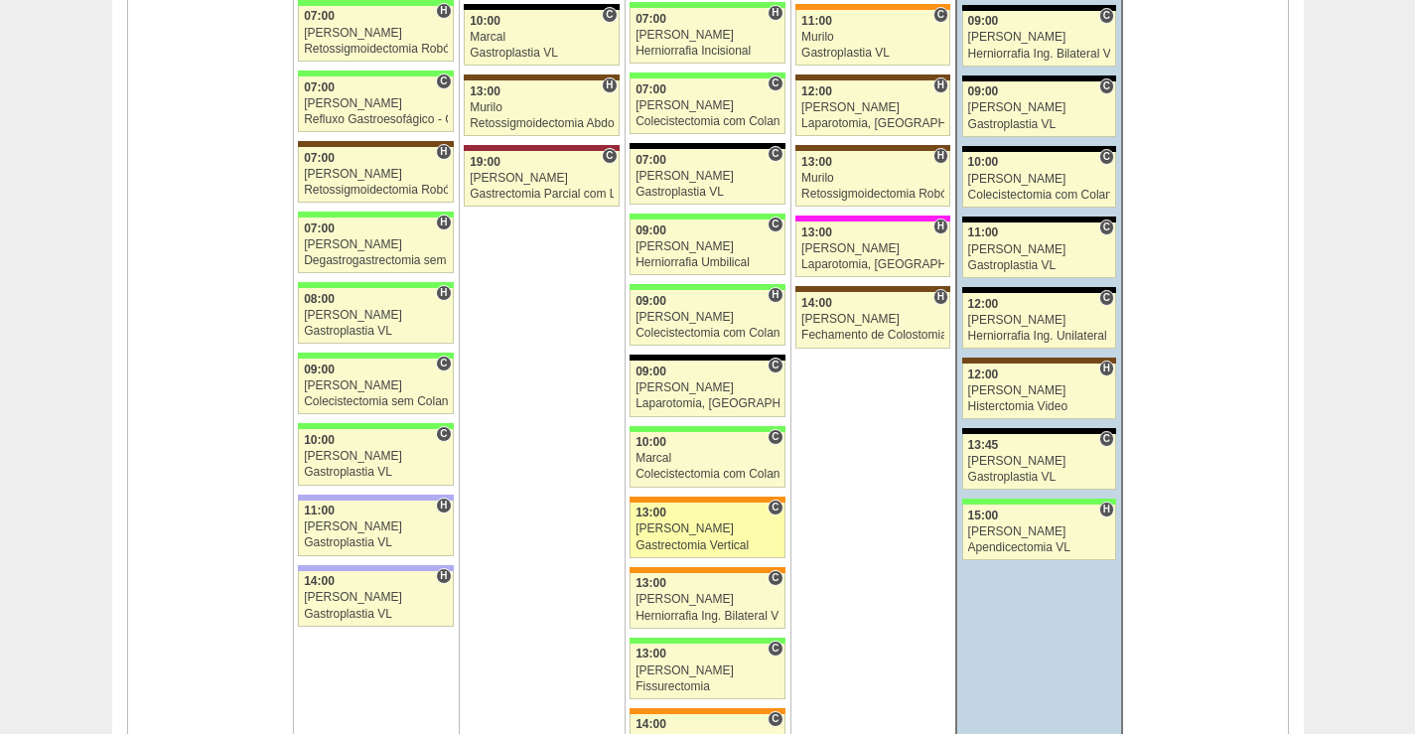
click at [722, 520] on link "87130 Nathan C 13:00 Nathan Gastrectomia Vertical Hospital São Luiz - SCS RR Mé…" at bounding box center [707, 530] width 155 height 56
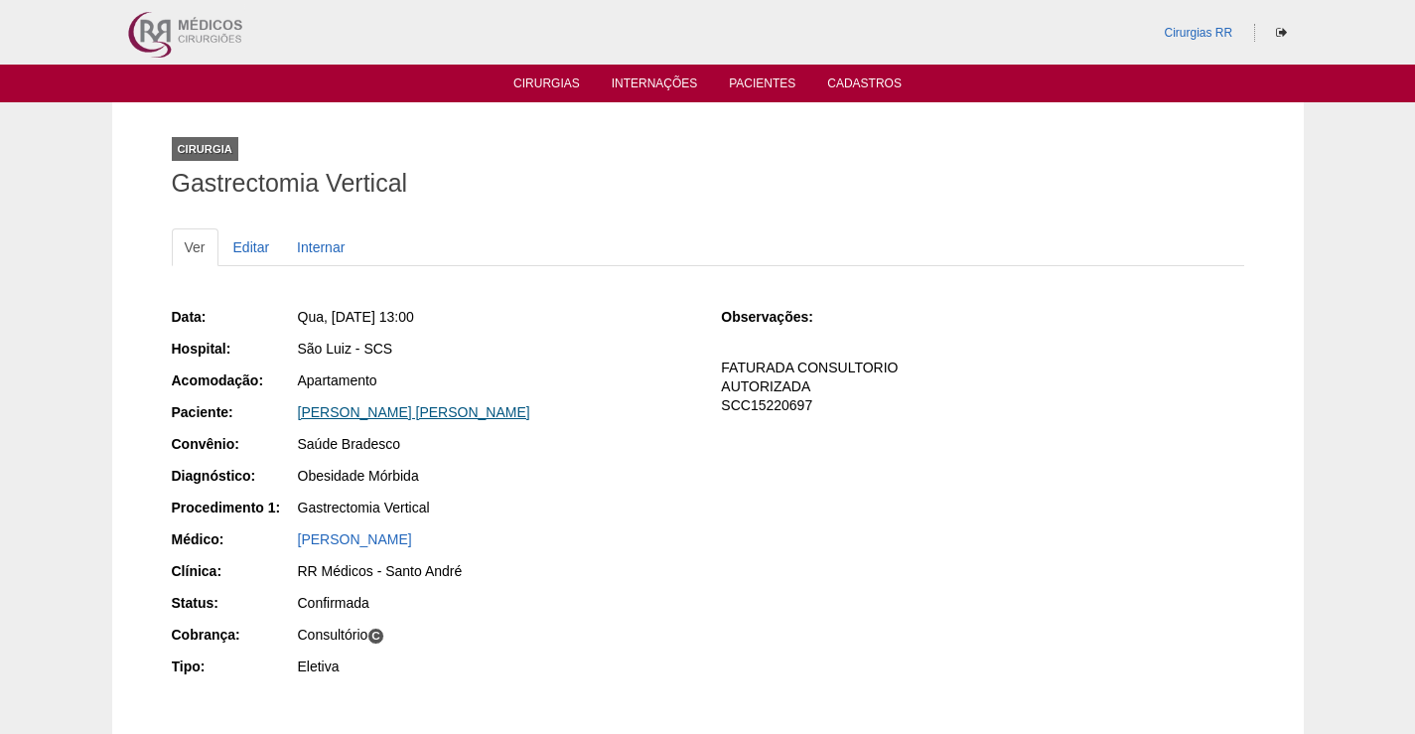
click at [412, 411] on link "[PERSON_NAME] [PERSON_NAME]" at bounding box center [414, 412] width 232 height 16
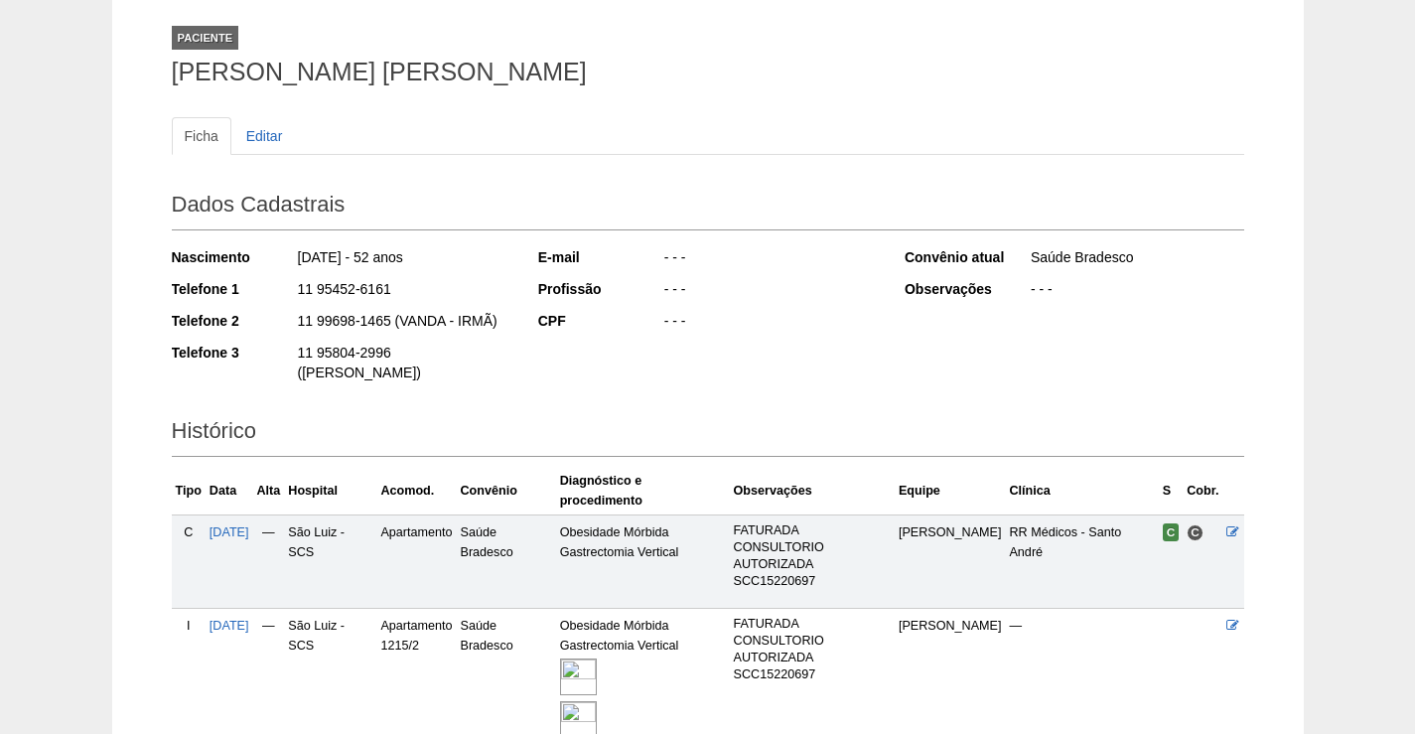
scroll to position [239, 0]
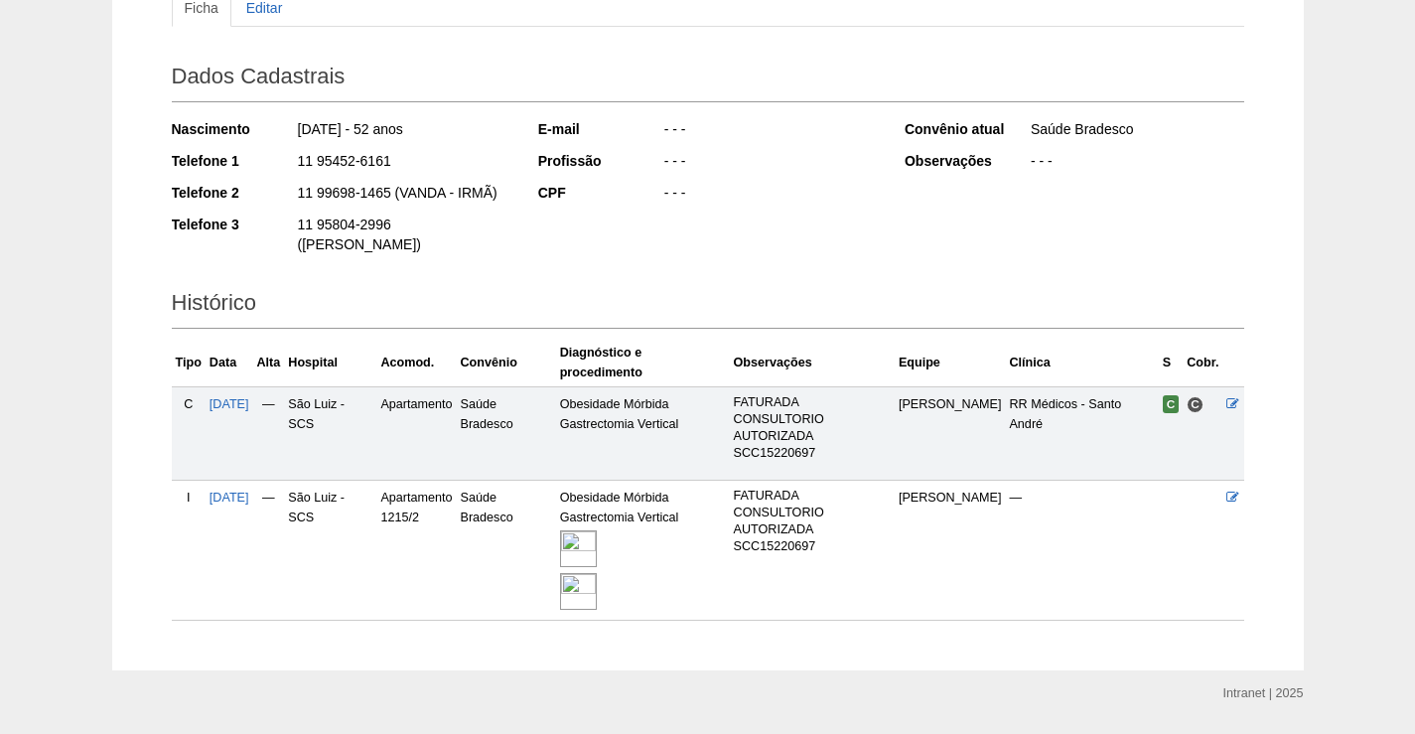
click at [597, 530] on img at bounding box center [578, 548] width 37 height 37
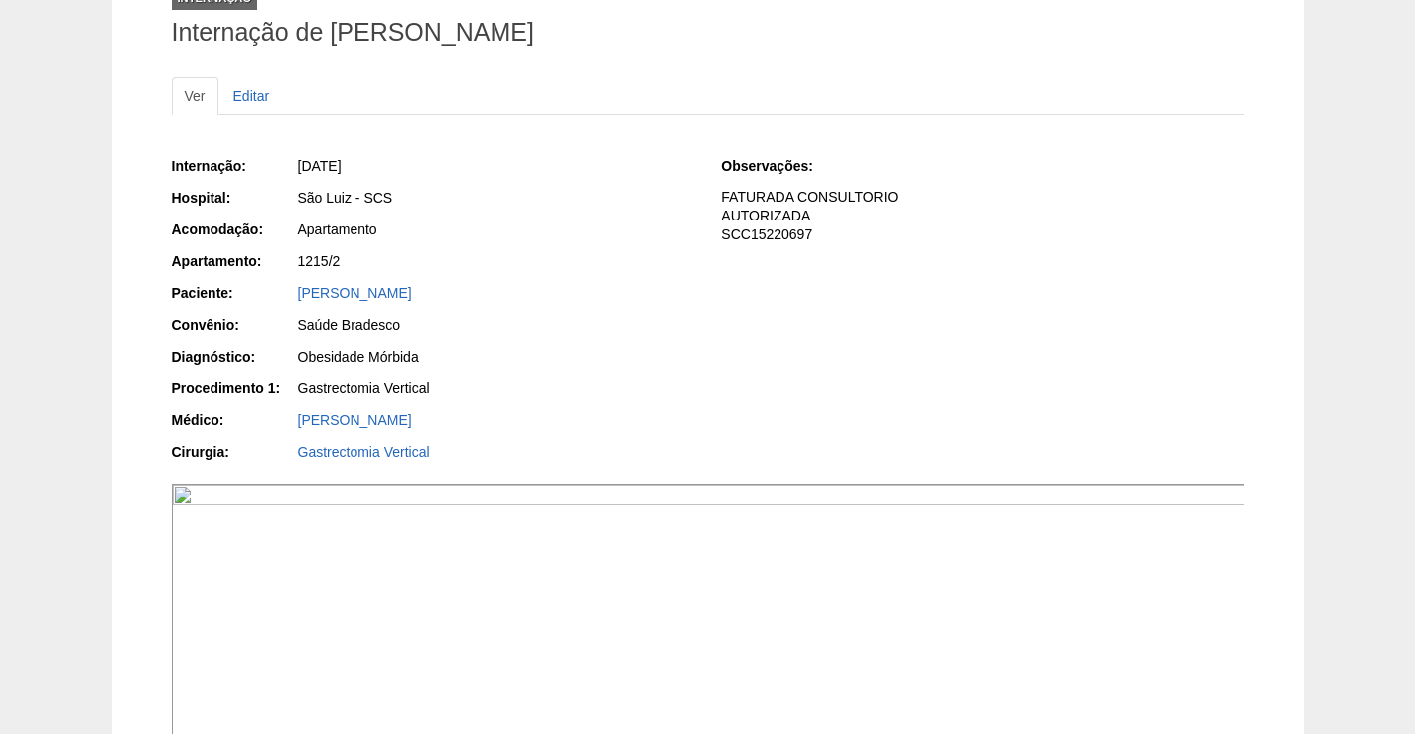
scroll to position [298, 0]
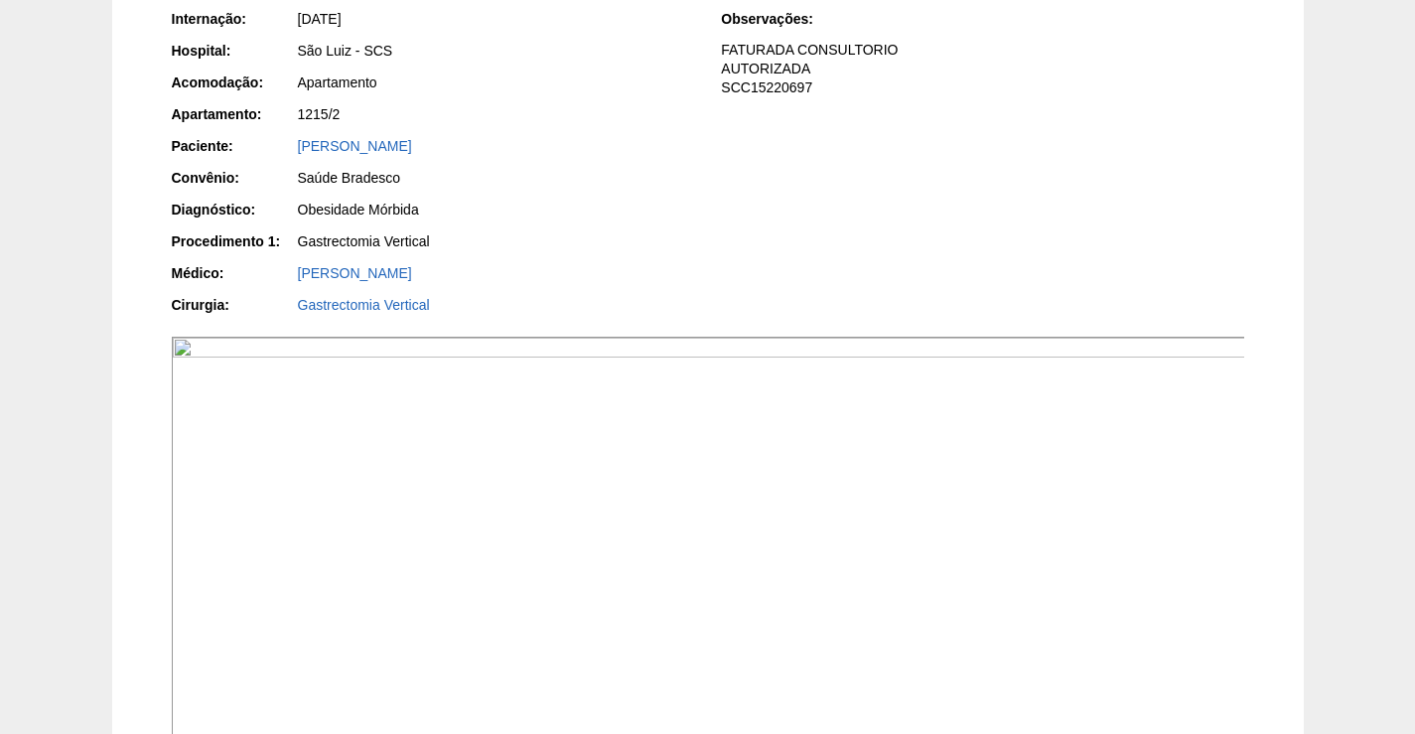
click at [737, 573] on img at bounding box center [709, 740] width 1074 height 806
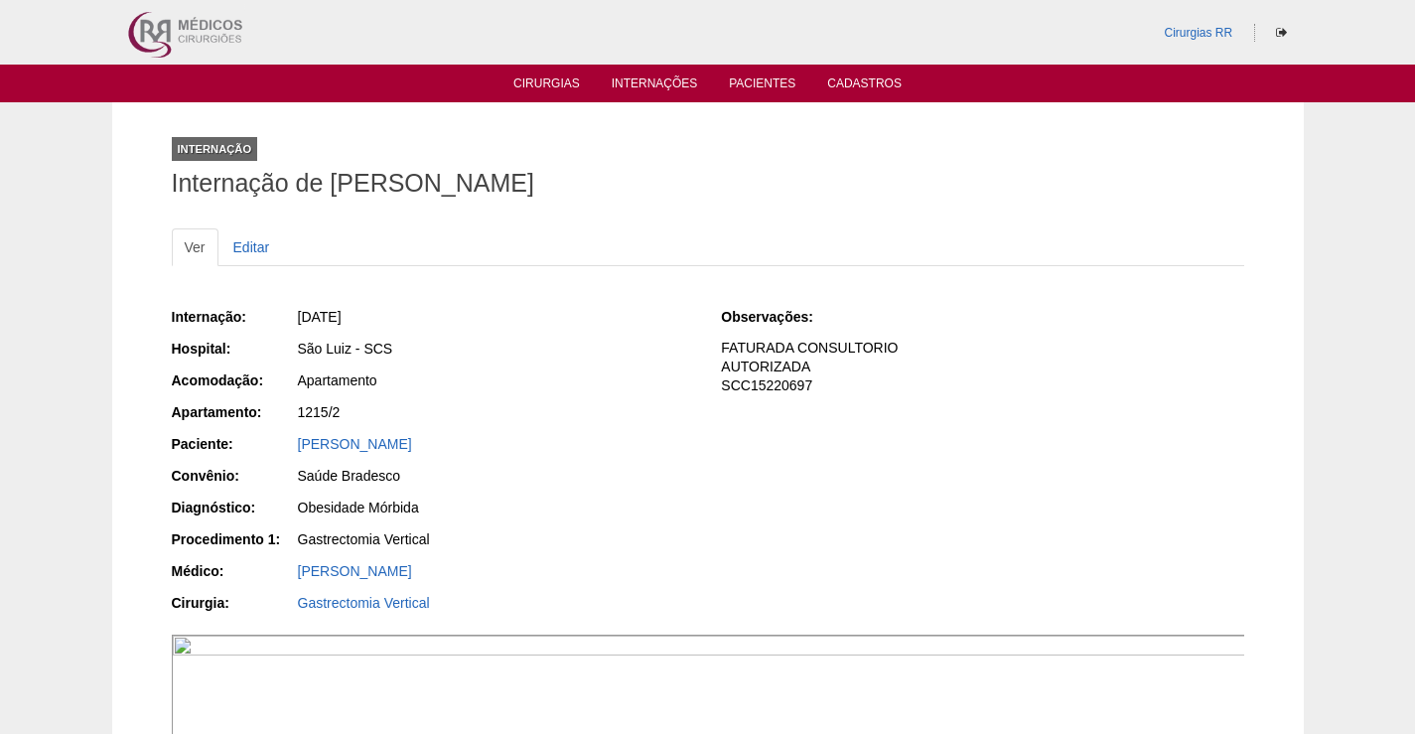
drag, startPoint x: 519, startPoint y: 439, endPoint x: 250, endPoint y: 446, distance: 269.2
click at [250, 446] on div "Paciente: MARCELO GARCIA DA SILVA" at bounding box center [433, 446] width 522 height 25
copy div "Paciente: MARCELO GARCIA DA SILVA"
click at [406, 443] on link "MARCELO GARCIA DA SILVA" at bounding box center [355, 444] width 114 height 16
drag, startPoint x: 532, startPoint y: 442, endPoint x: 281, endPoint y: 454, distance: 251.5
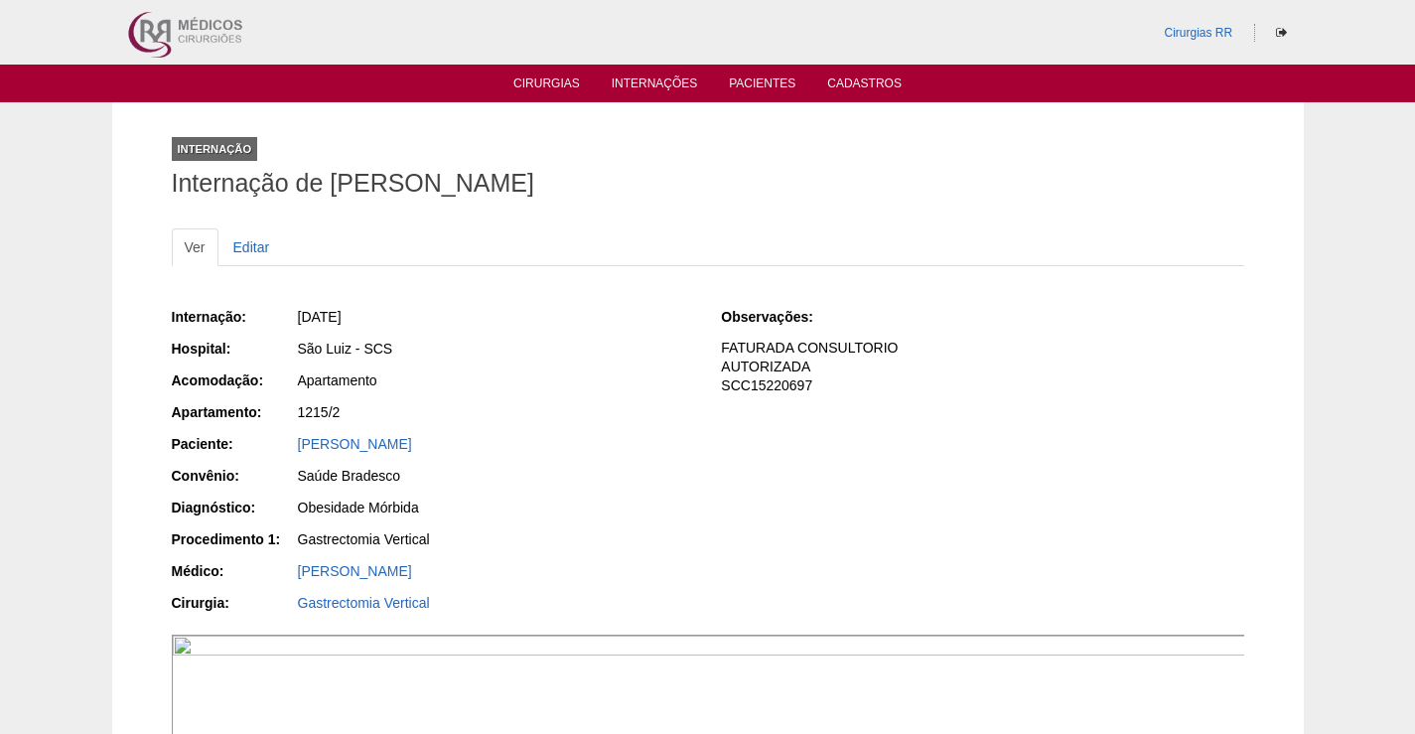
click at [281, 454] on div "Paciente: [PERSON_NAME]" at bounding box center [433, 446] width 522 height 25
copy link "[PERSON_NAME]"
click at [412, 444] on link "[PERSON_NAME]" at bounding box center [355, 444] width 114 height 16
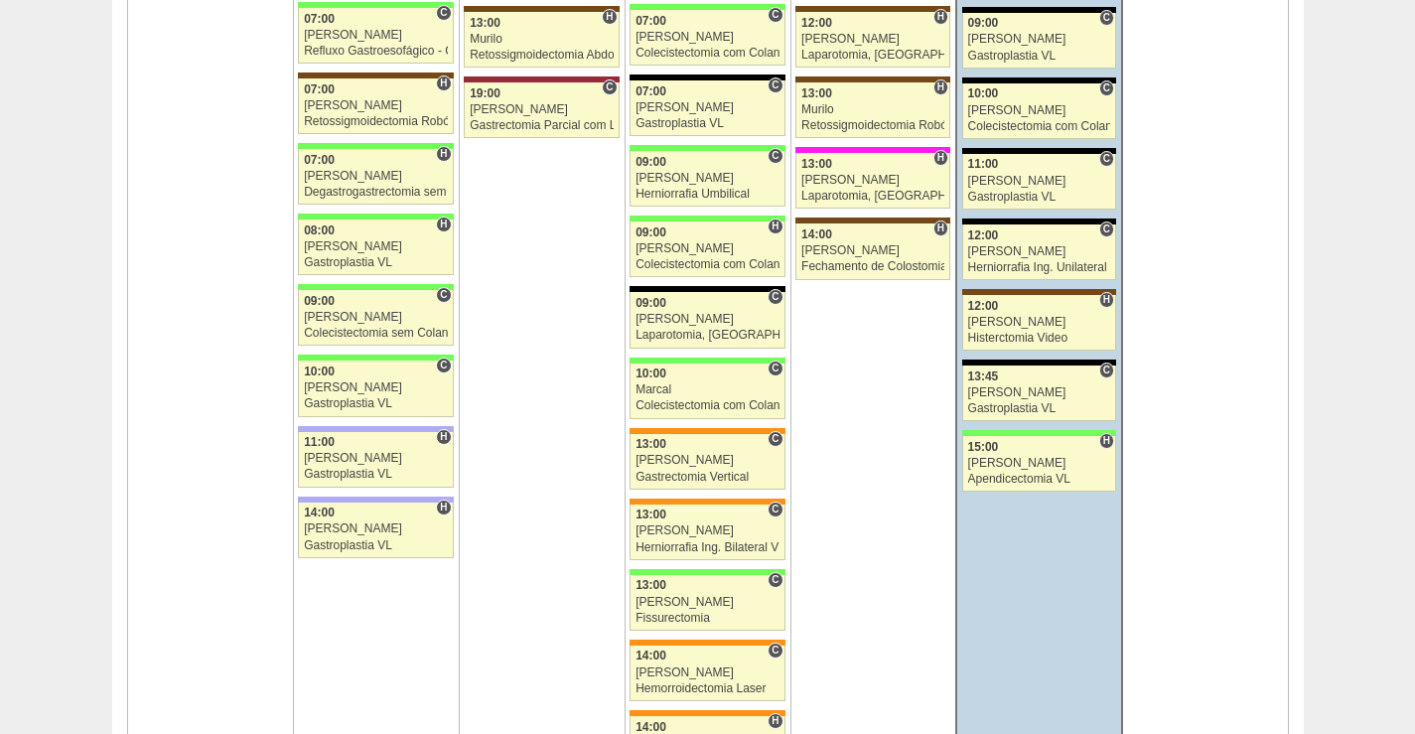
scroll to position [3571, 0]
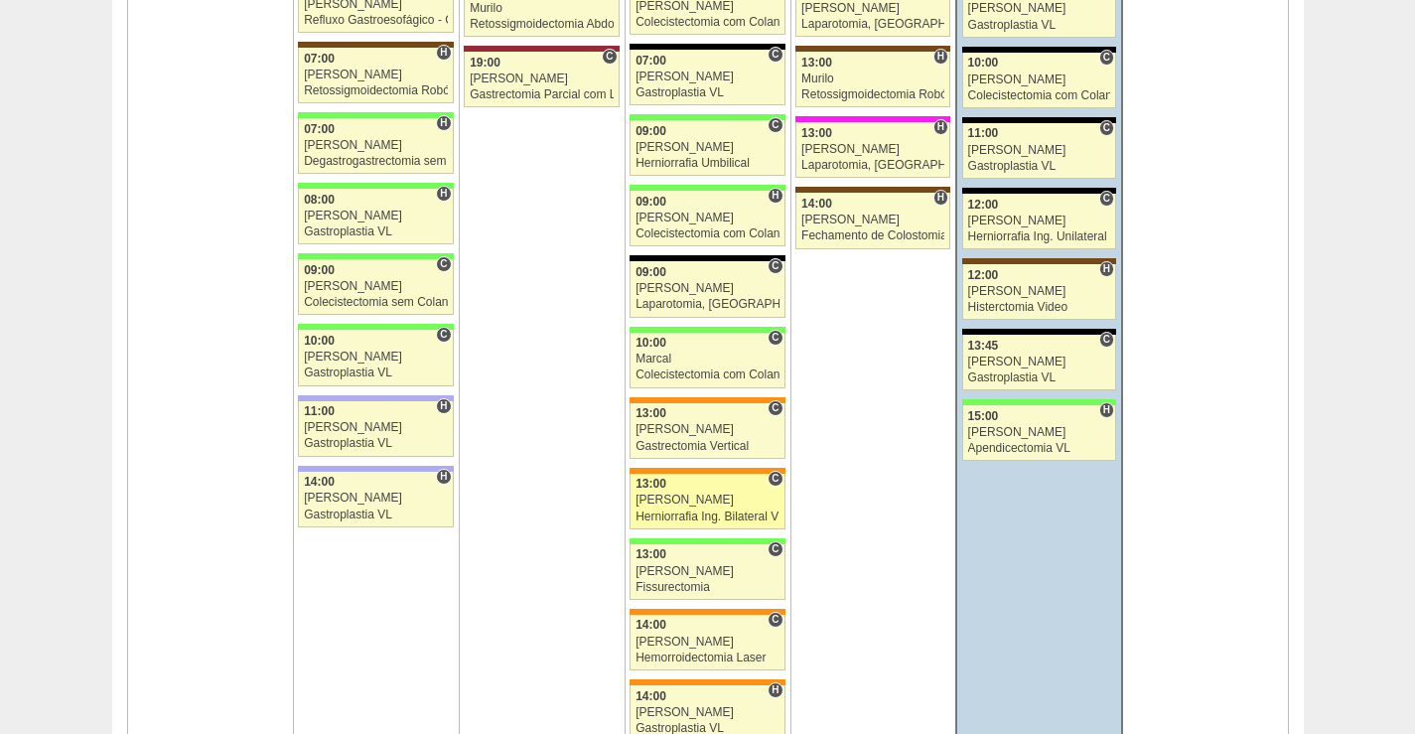
click at [732, 487] on div "13:00" at bounding box center [707, 484] width 144 height 13
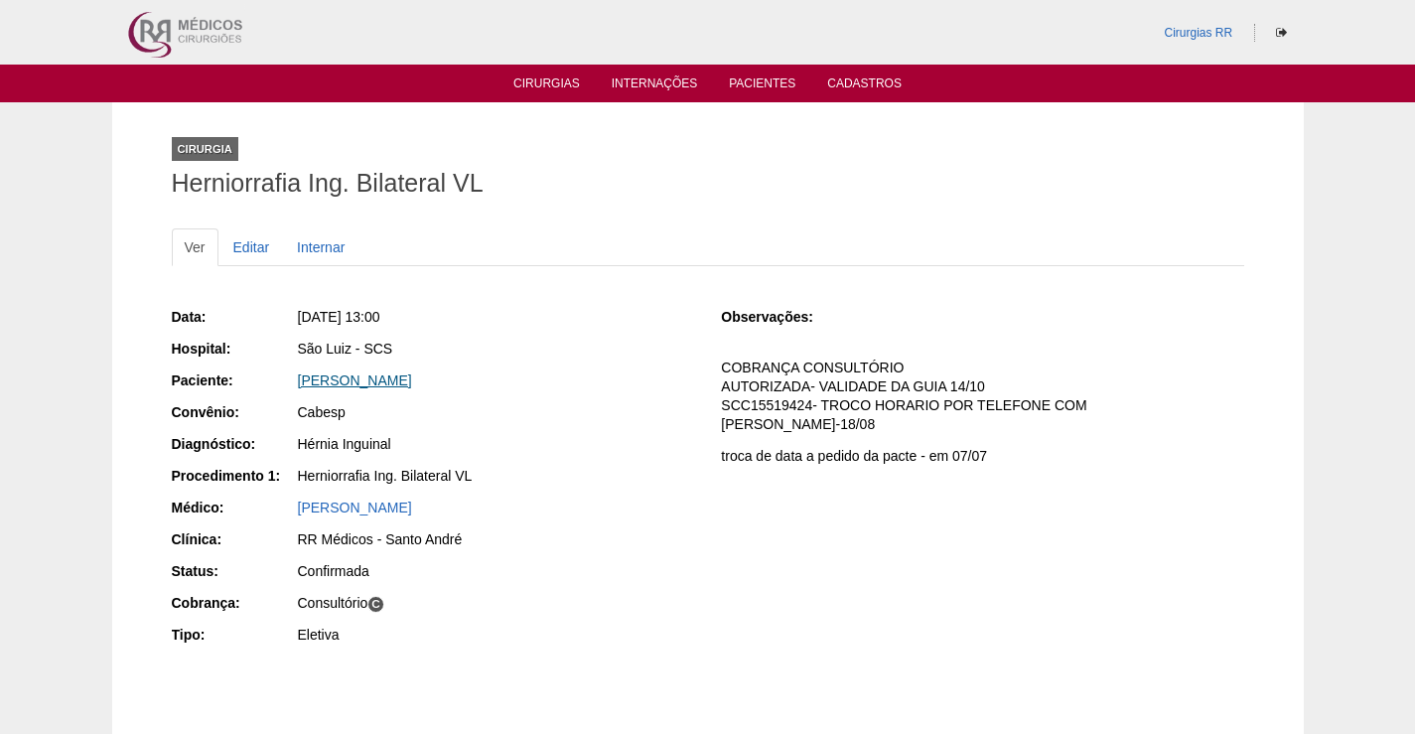
click at [384, 379] on link "[PERSON_NAME]" at bounding box center [355, 380] width 114 height 16
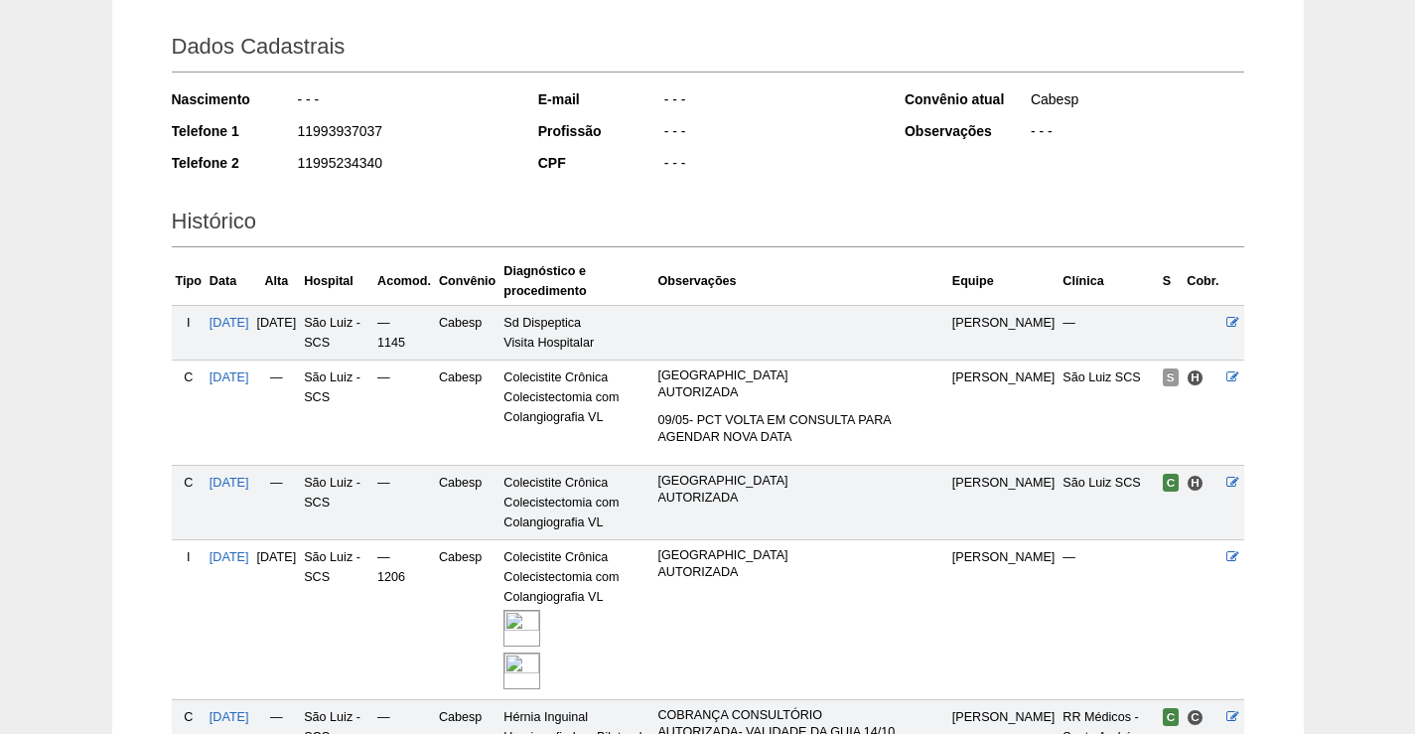
scroll to position [686, 0]
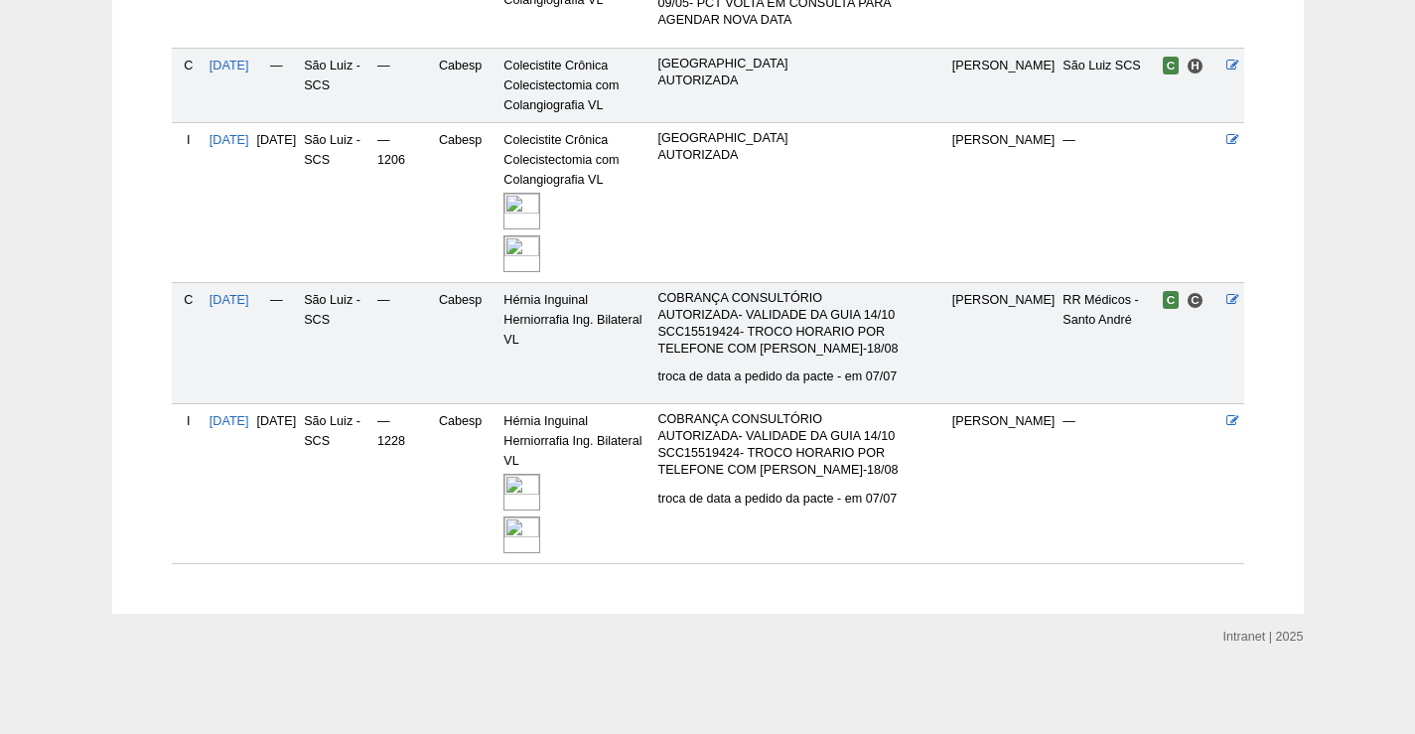
click at [540, 493] on img at bounding box center [521, 492] width 37 height 37
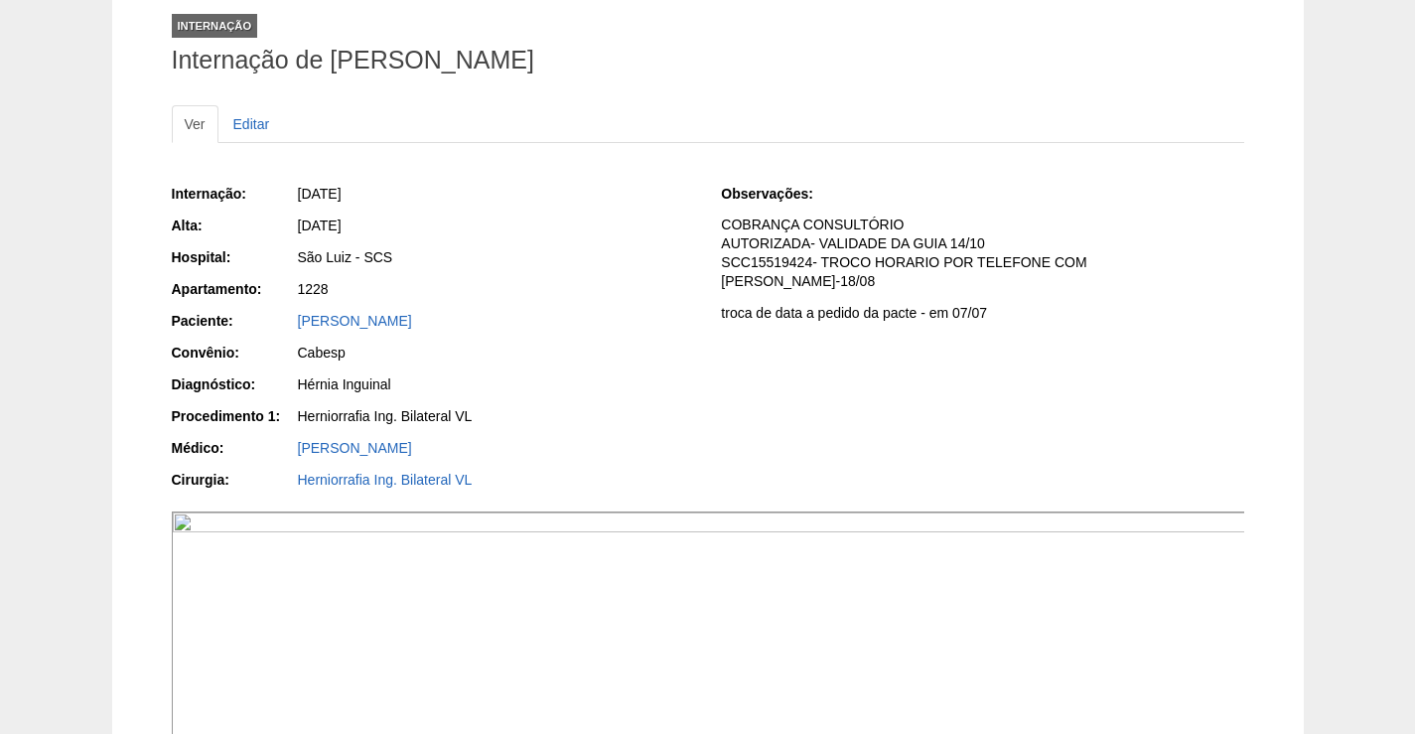
scroll to position [298, 0]
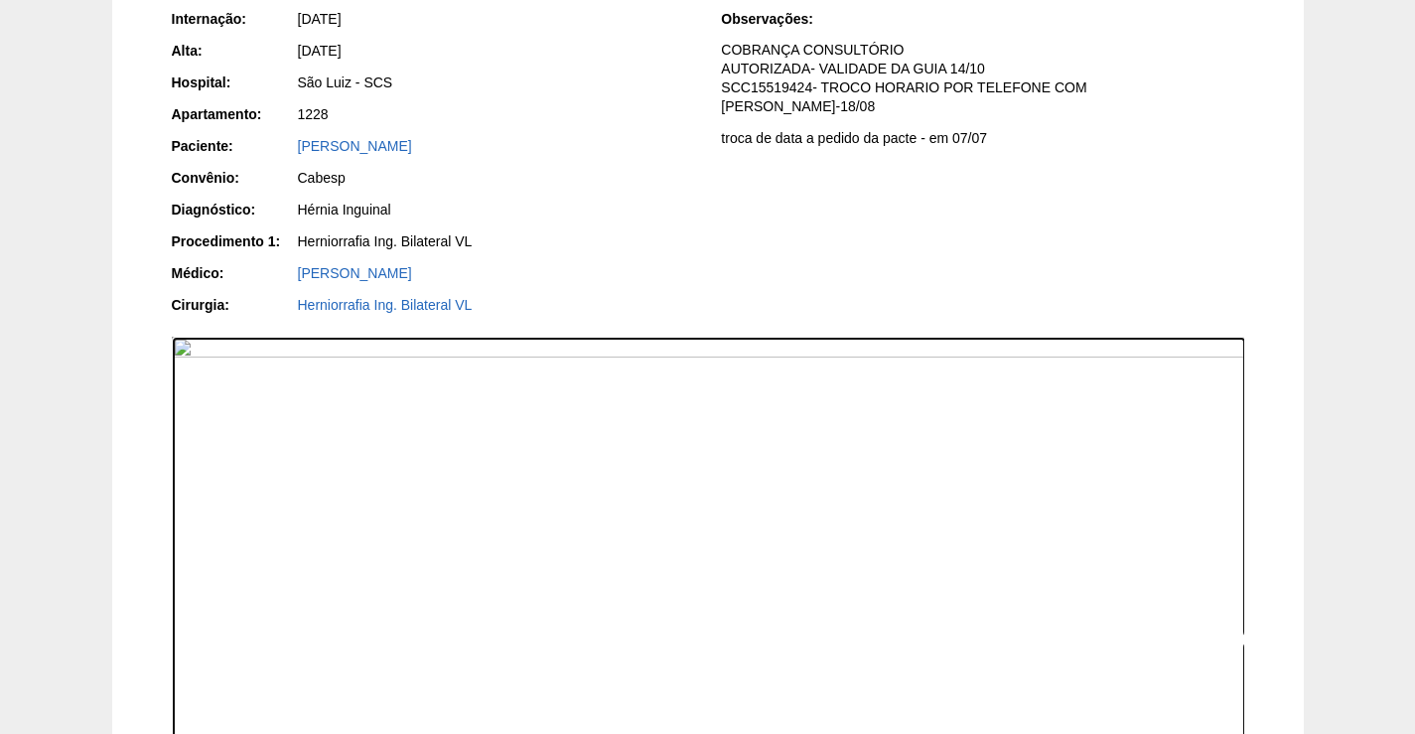
drag, startPoint x: 959, startPoint y: 566, endPoint x: 1259, endPoint y: 96, distance: 557.2
click at [961, 566] on img at bounding box center [709, 640] width 1074 height 606
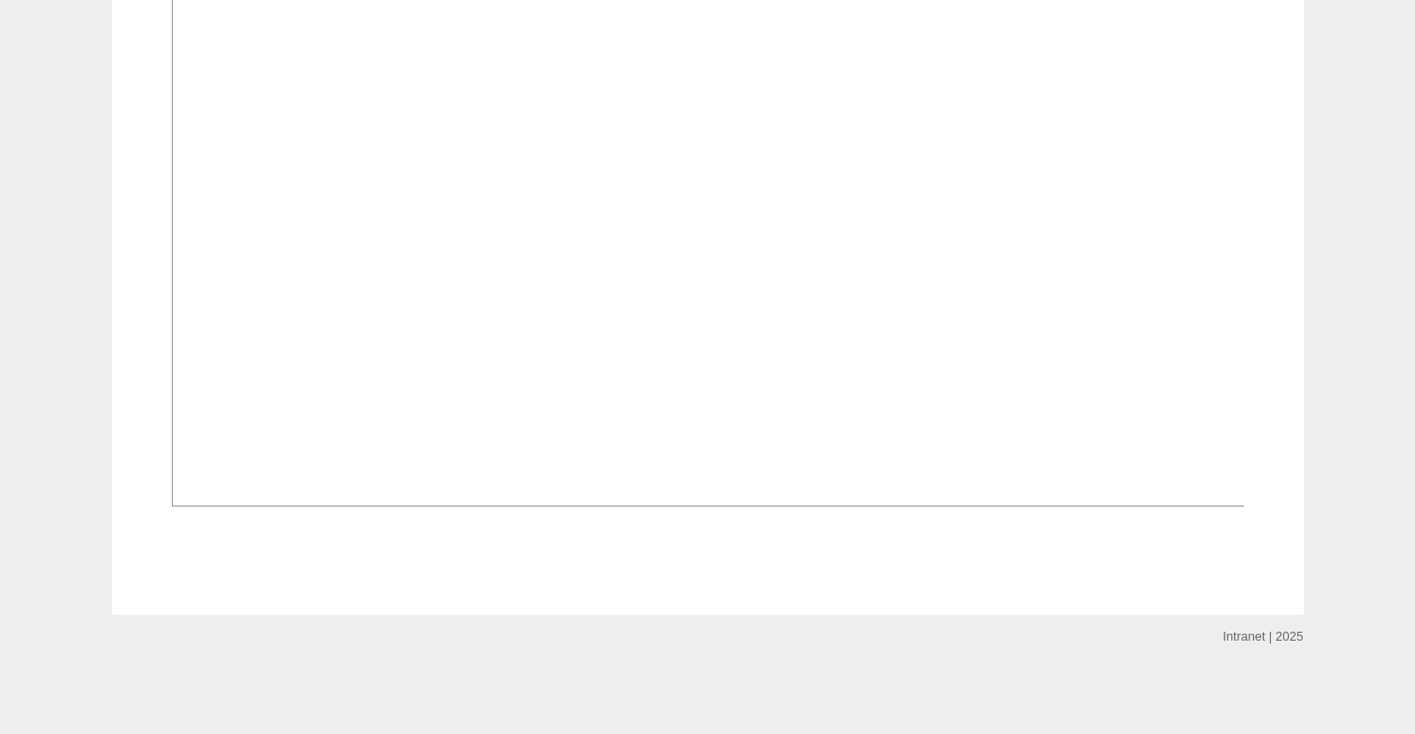
scroll to position [2681, 0]
click at [754, 386] on img at bounding box center [709, 103] width 1074 height 806
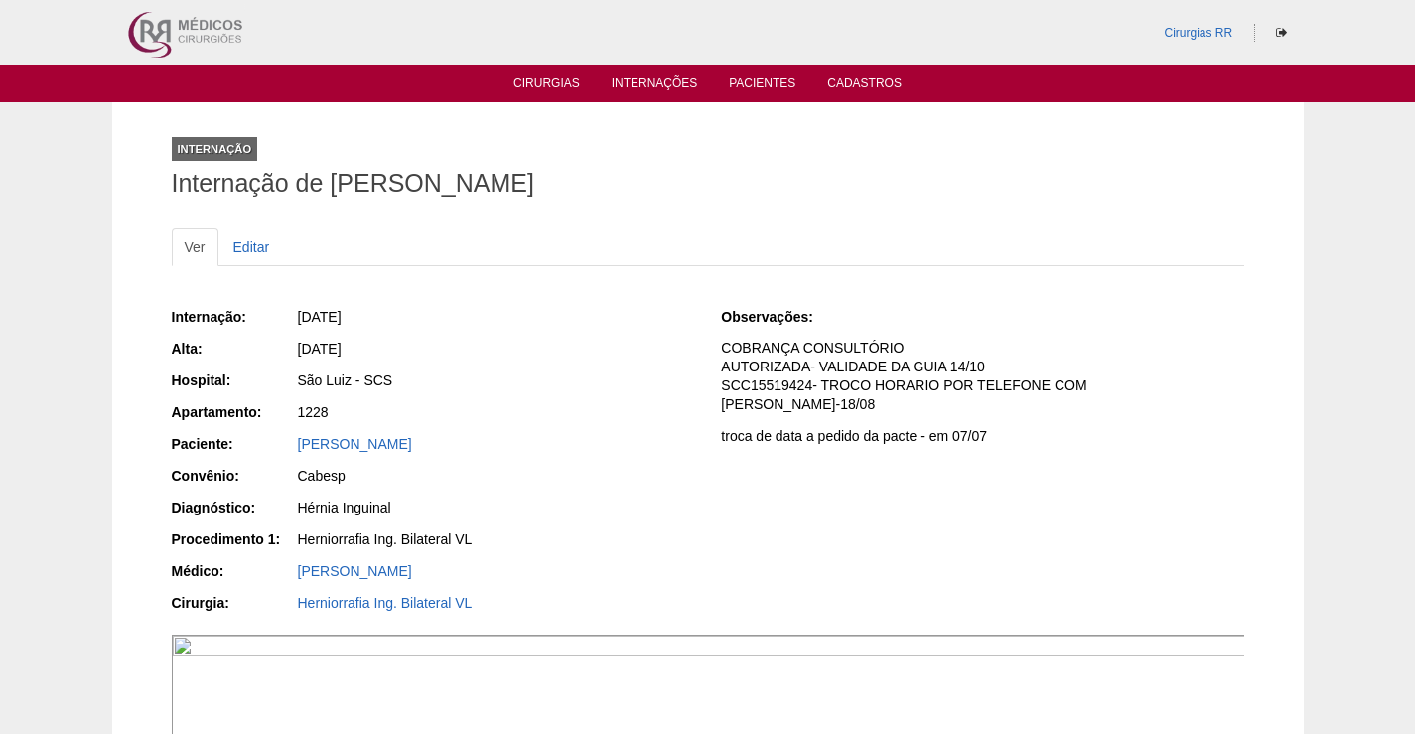
scroll to position [2681, 0]
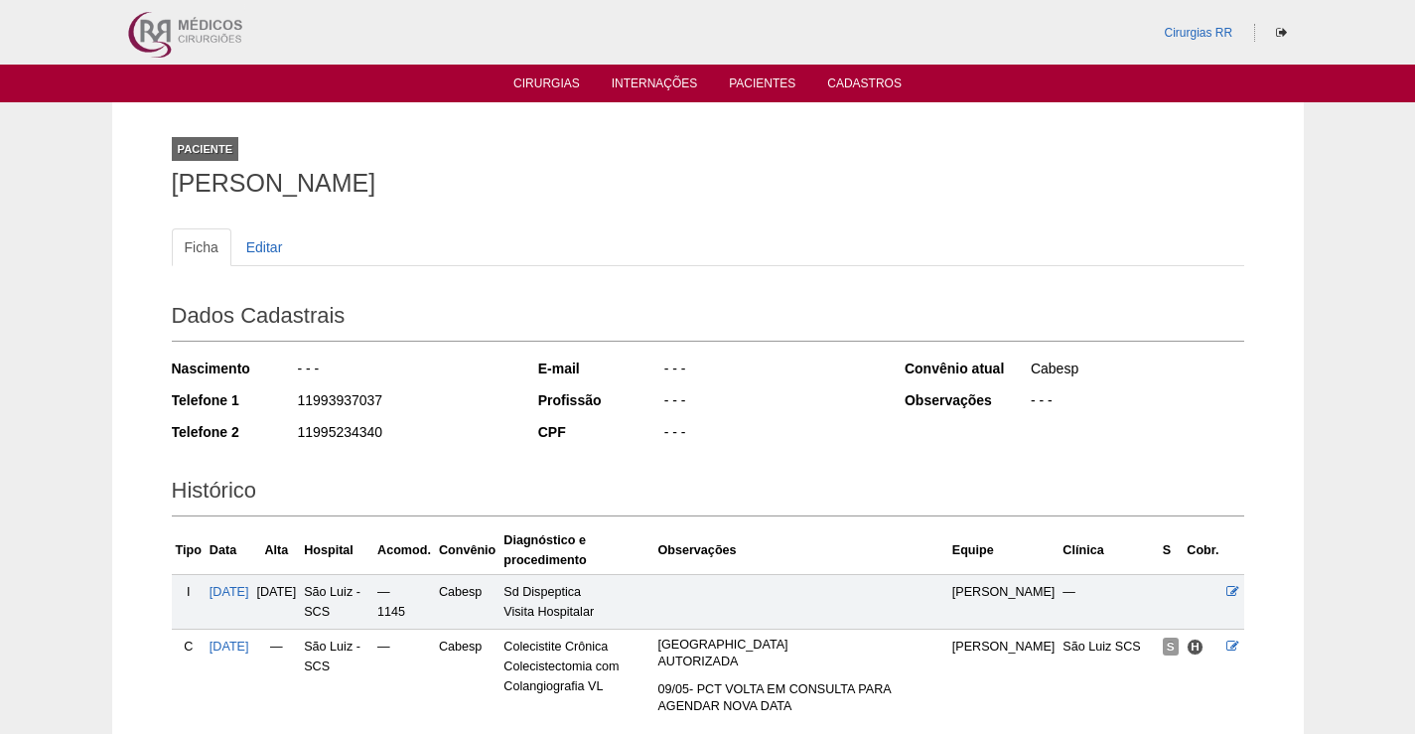
scroll to position [686, 0]
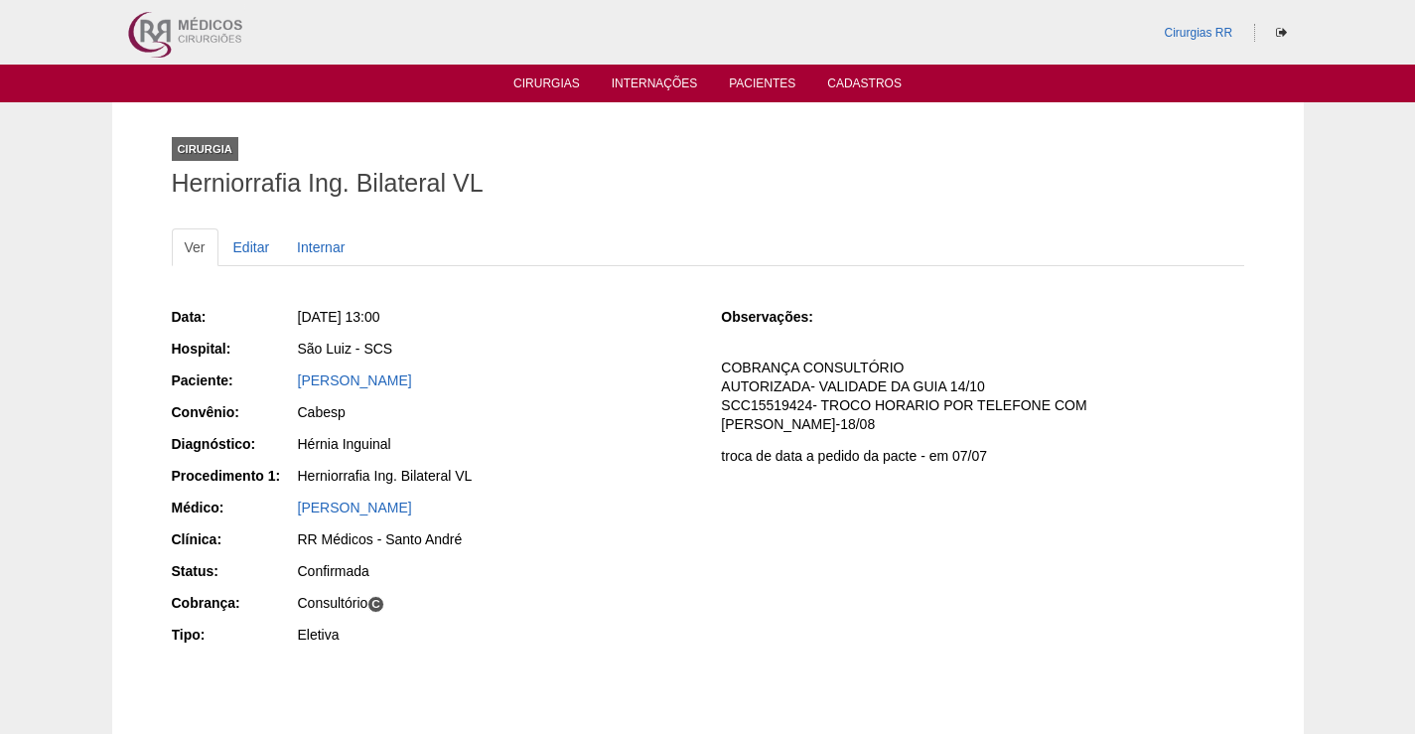
drag, startPoint x: 459, startPoint y: 382, endPoint x: 269, endPoint y: 369, distance: 190.1
click at [269, 370] on div "Paciente: [PERSON_NAME]" at bounding box center [433, 382] width 522 height 25
copy div "Paciente: [PERSON_NAME]"
